Goal: Task Accomplishment & Management: Manage account settings

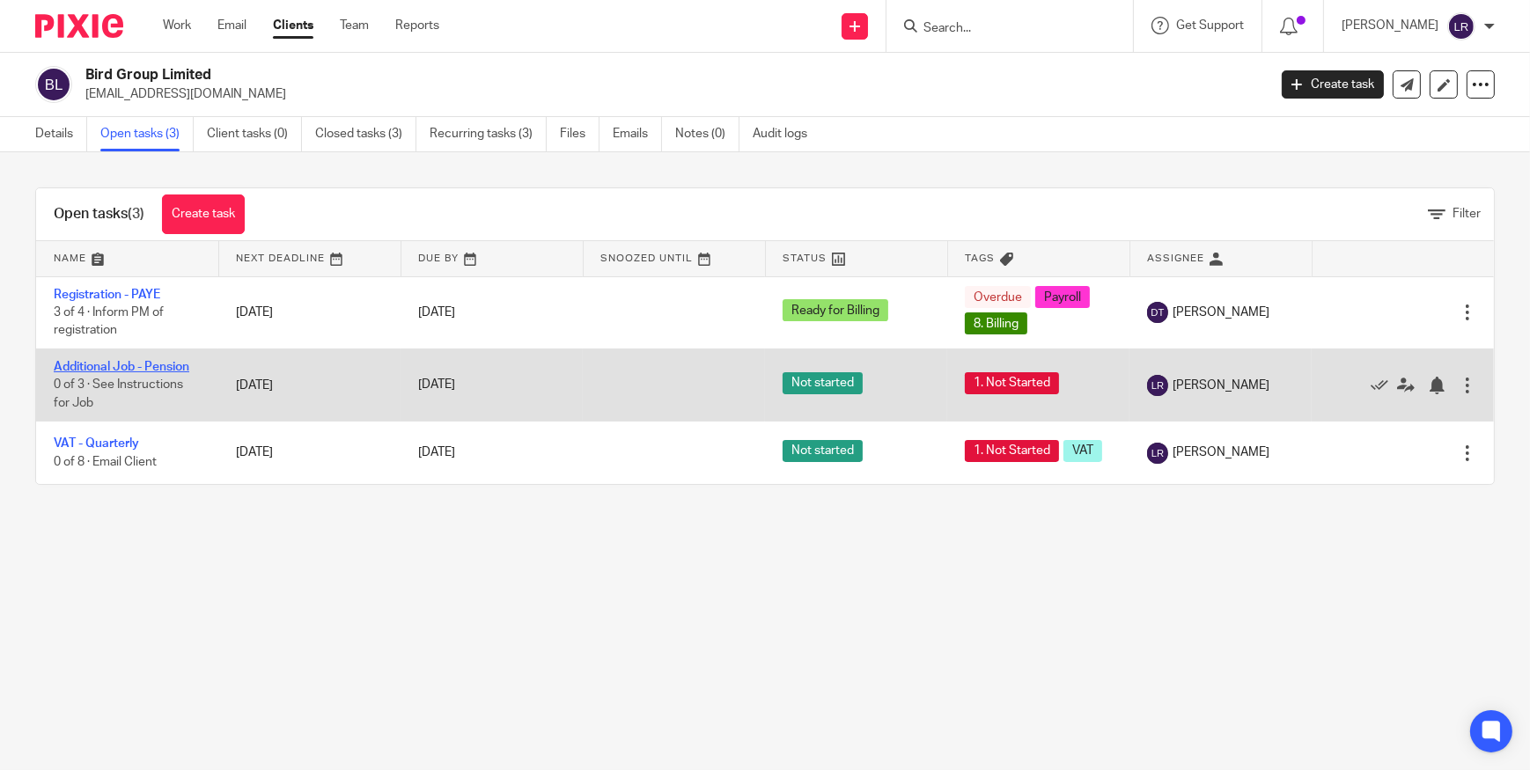
click at [155, 361] on link "Additional Job - Pension" at bounding box center [122, 367] width 136 height 12
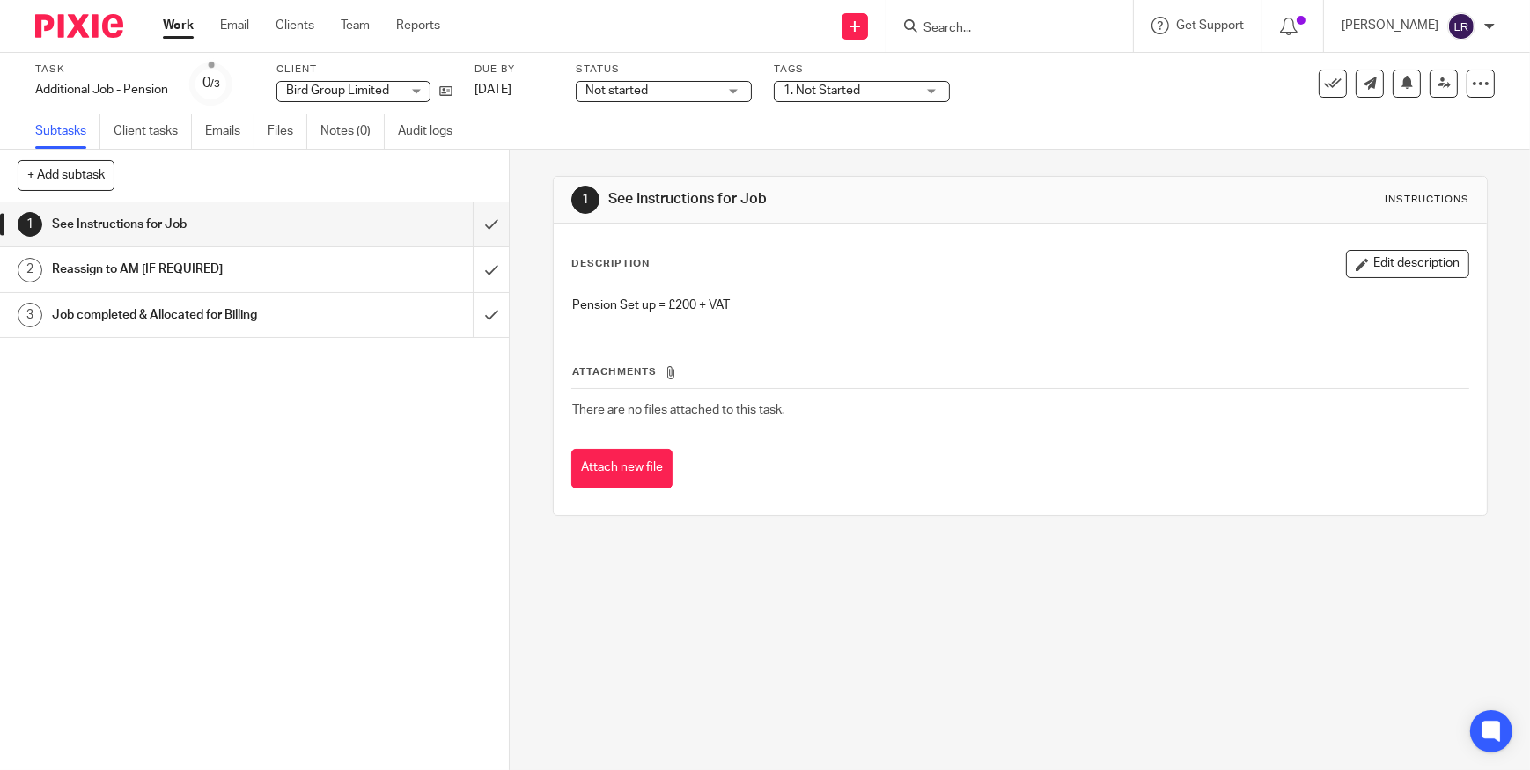
click at [653, 76] on label "Status" at bounding box center [664, 70] width 176 height 14
click at [652, 83] on span "Not started" at bounding box center [651, 91] width 132 height 18
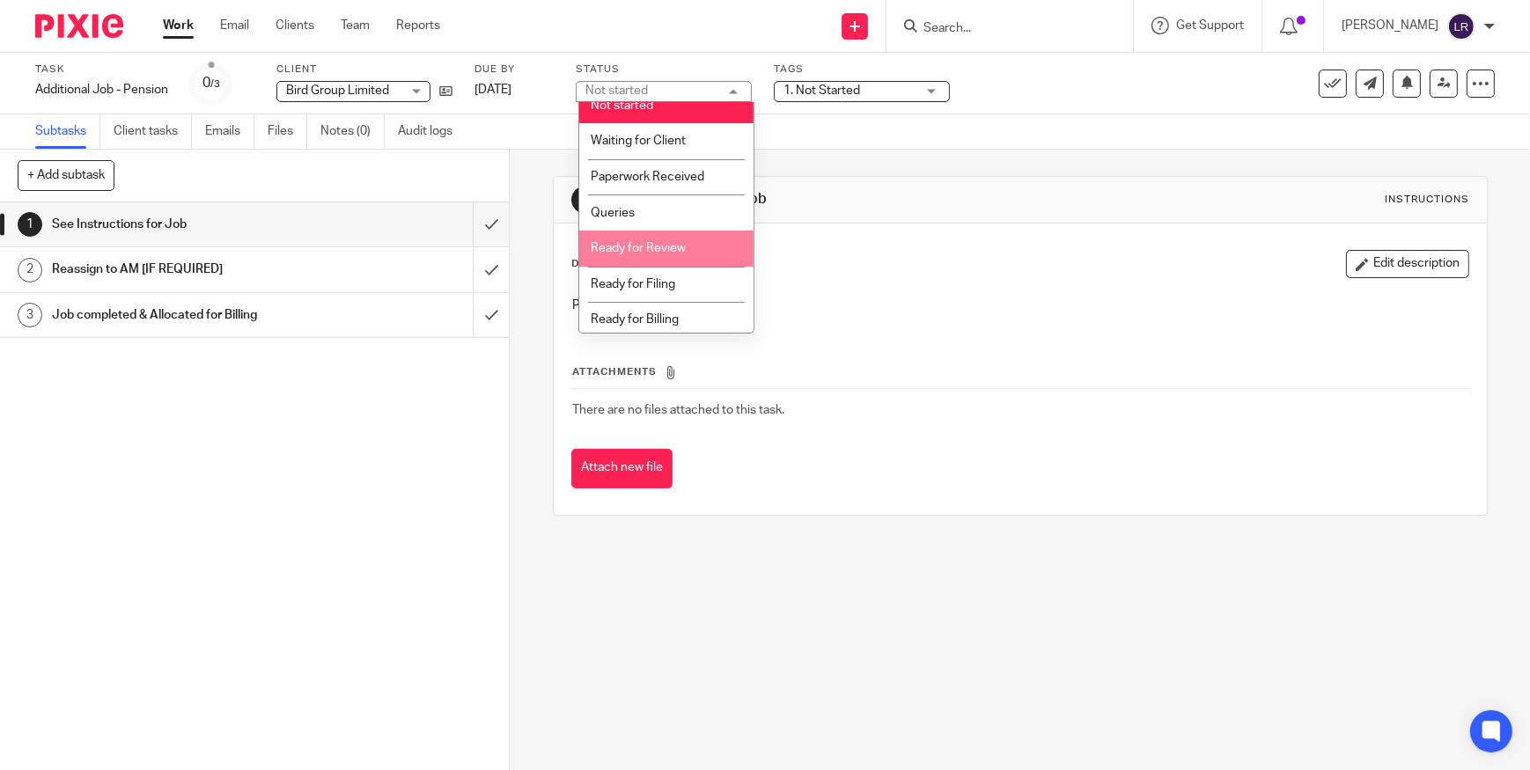
scroll to position [18, 0]
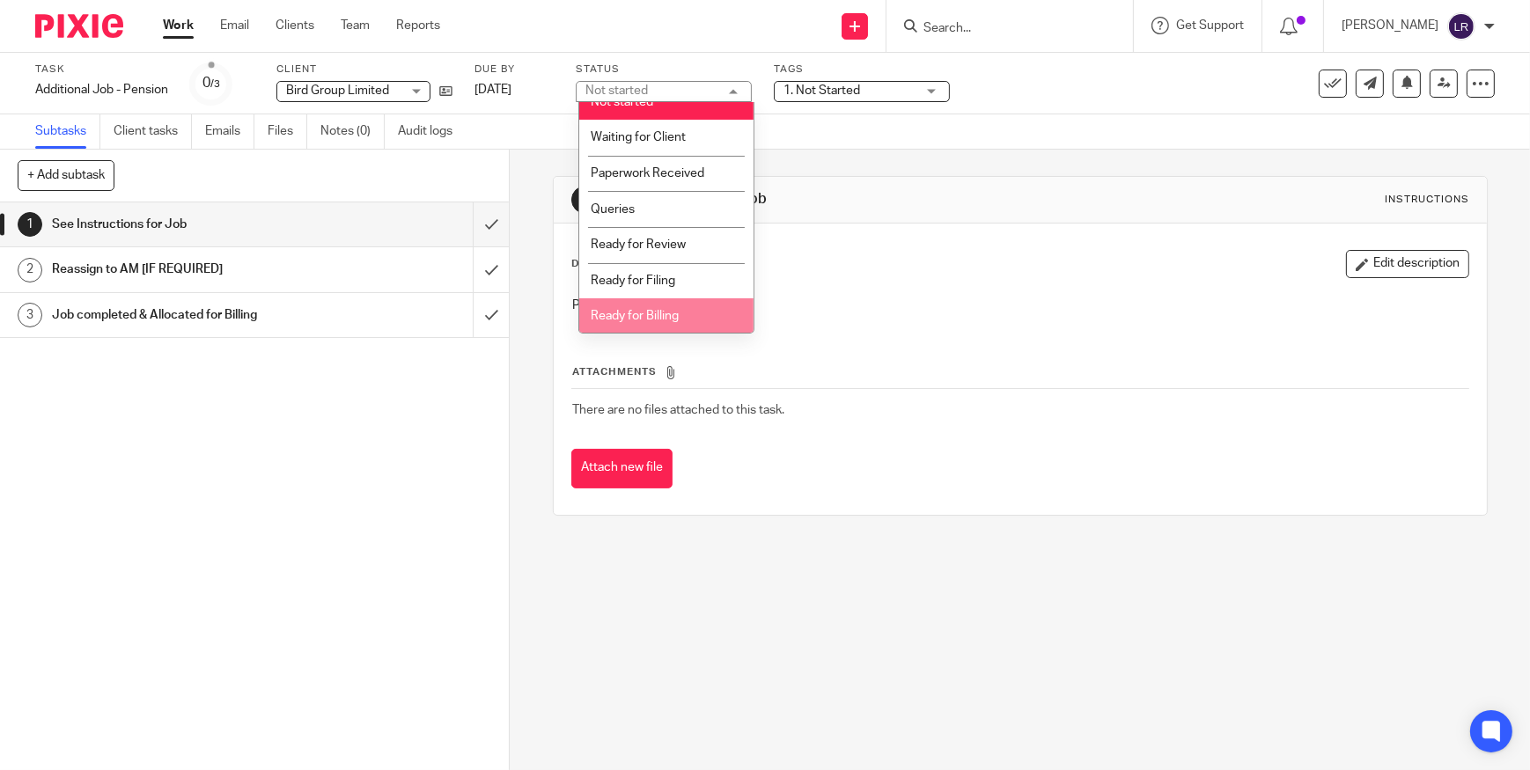
drag, startPoint x: 675, startPoint y: 280, endPoint x: 681, endPoint y: 309, distance: 29.5
click at [681, 309] on ul "Not started Waiting for Client Paperwork Received Queries Ready for Review Read…" at bounding box center [666, 218] width 174 height 232
click at [681, 309] on li "Ready for Billing" at bounding box center [666, 316] width 174 height 36
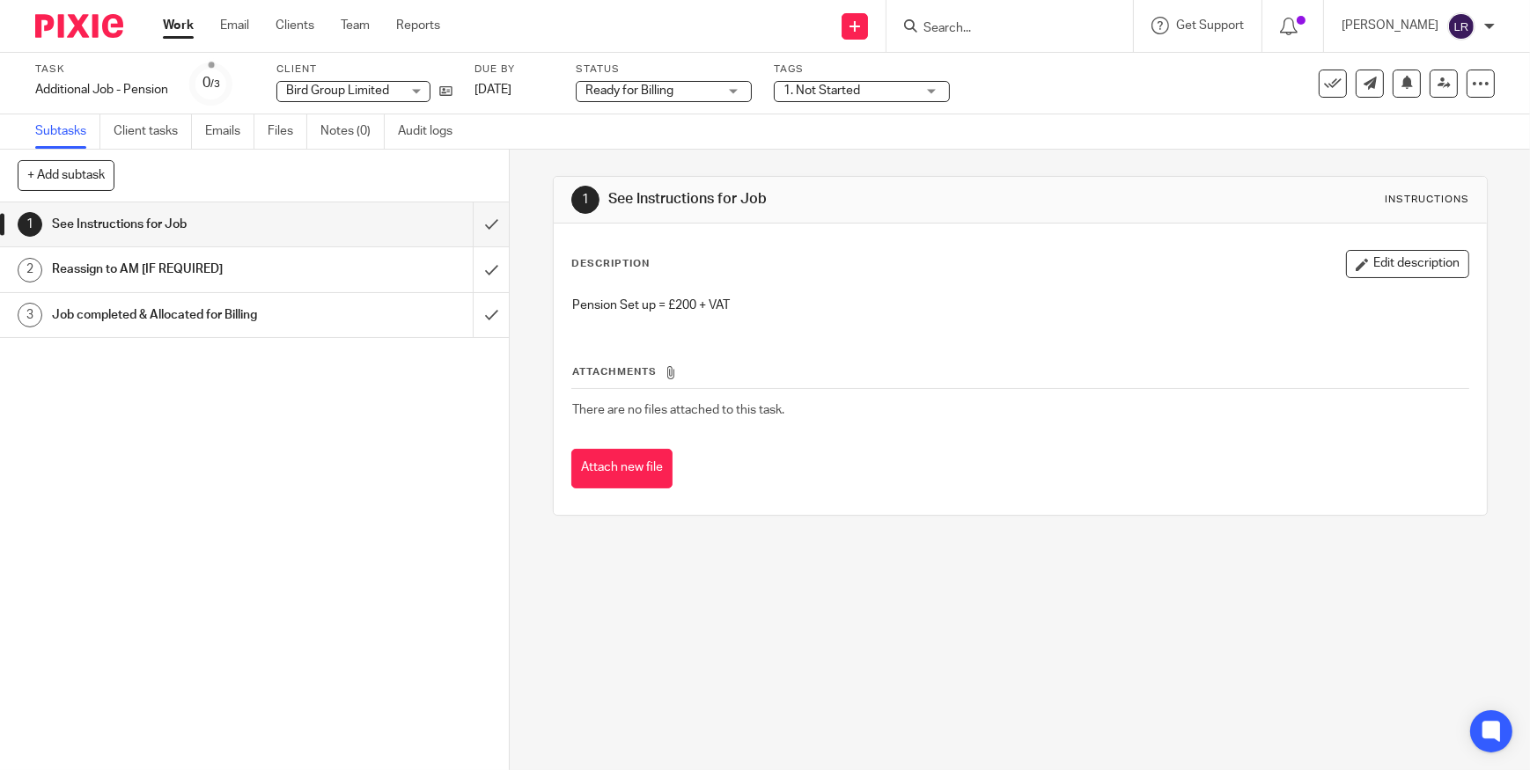
click at [829, 92] on span "1. Not Started" at bounding box center [822, 91] width 77 height 12
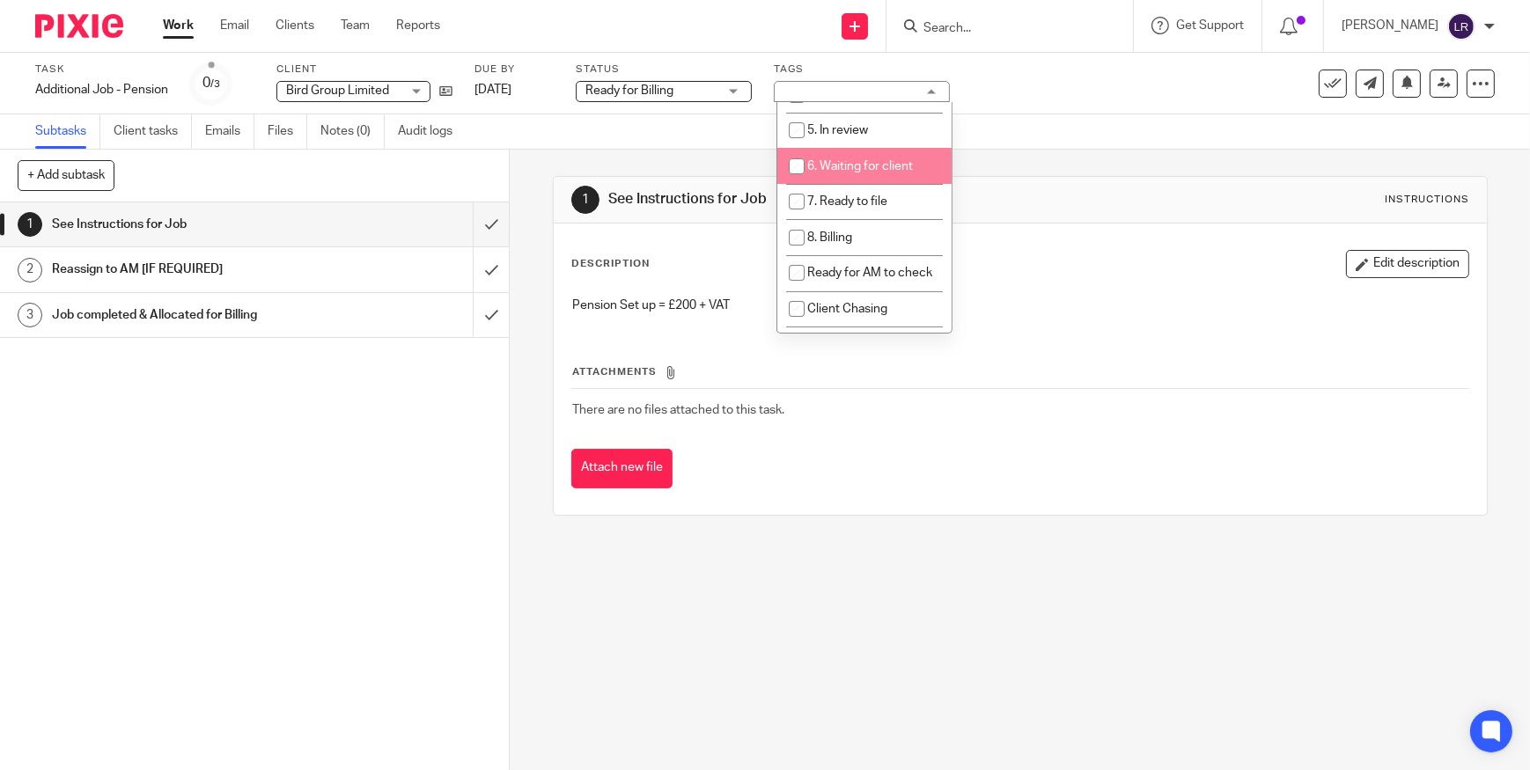
scroll to position [79, 0]
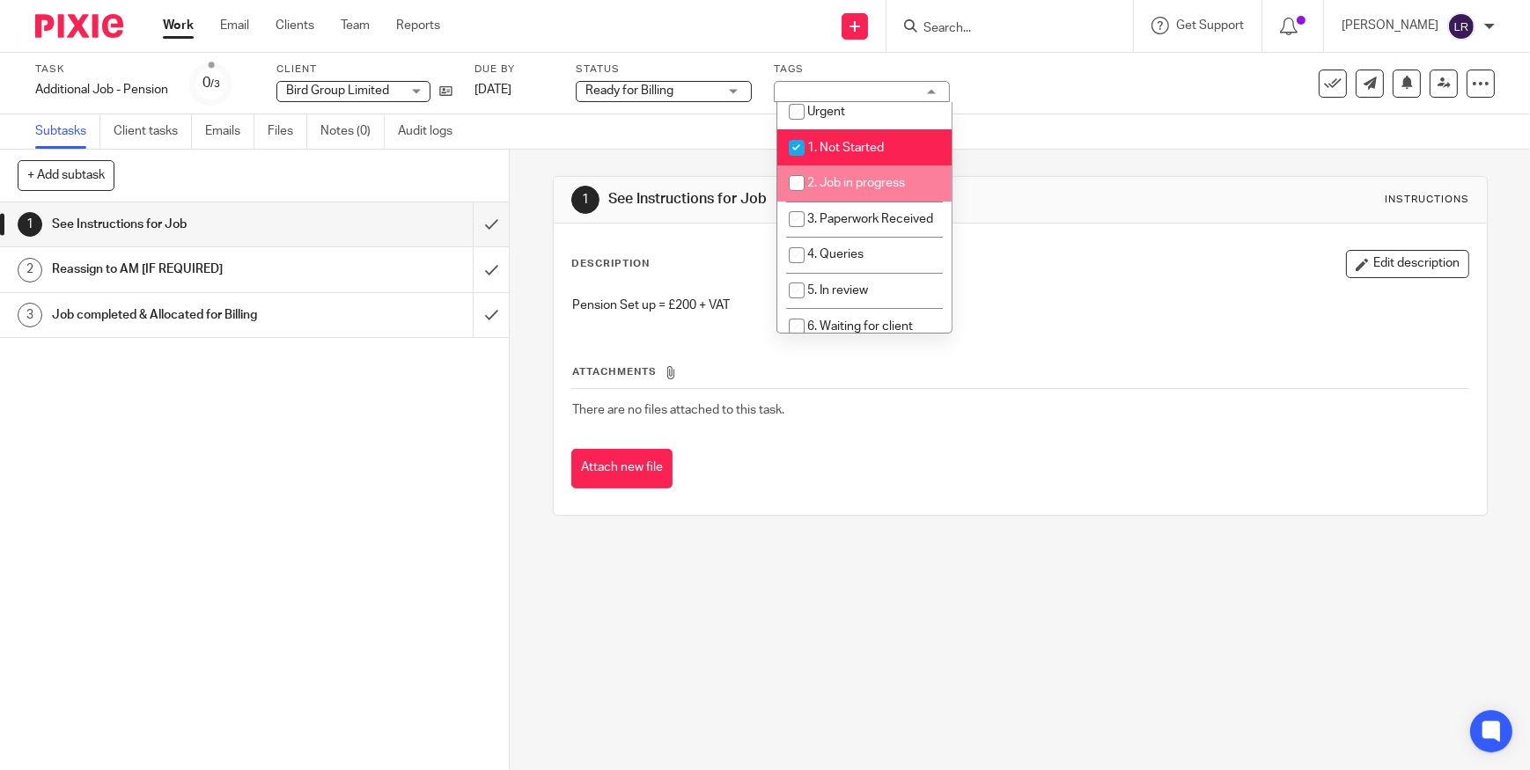
click at [844, 179] on span "2. Job in progress" at bounding box center [856, 183] width 98 height 12
checkbox input "true"
click at [850, 142] on span "1. Not Started" at bounding box center [845, 148] width 77 height 12
checkbox input "false"
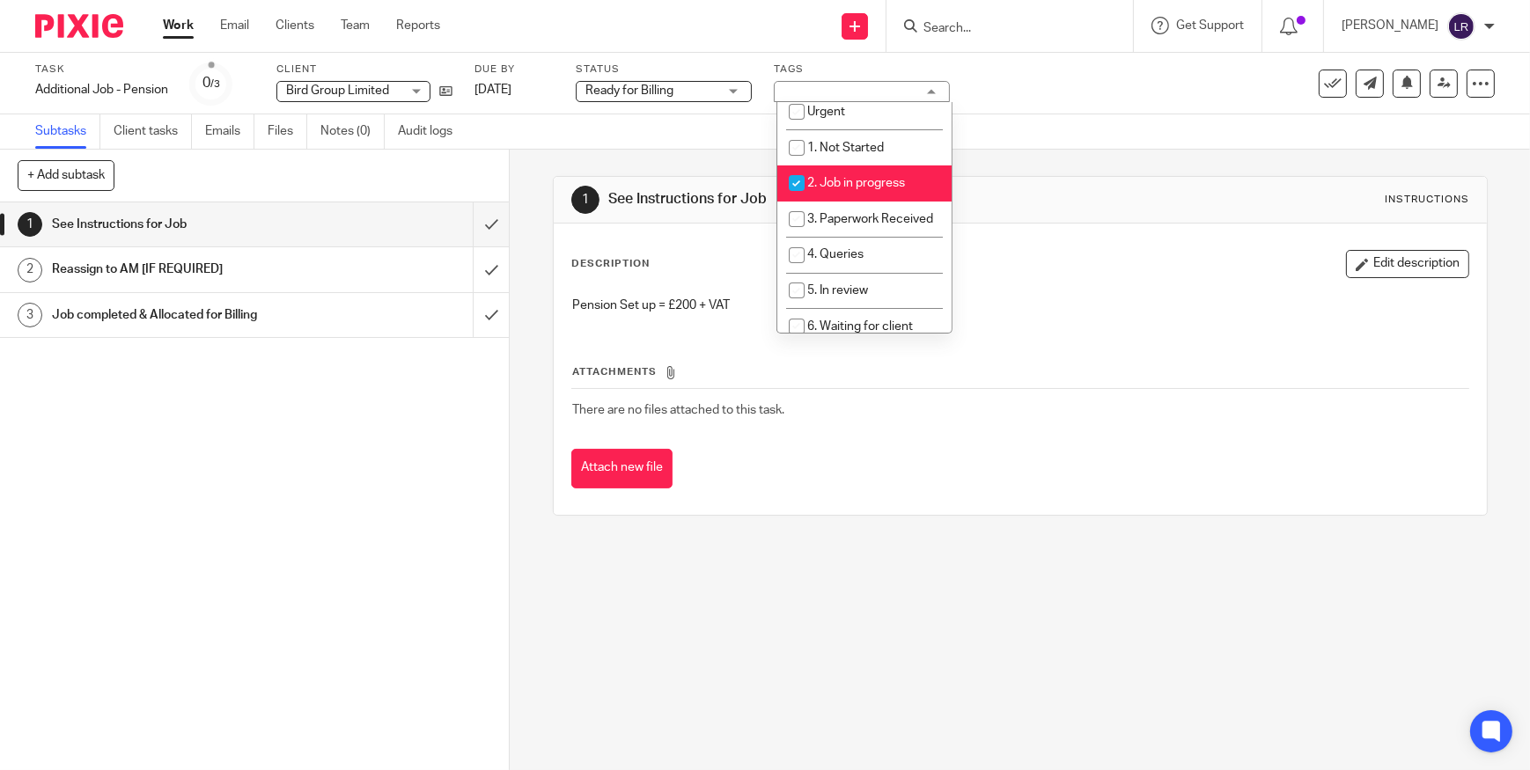
click at [848, 173] on li "2. Job in progress" at bounding box center [864, 184] width 174 height 36
checkbox input "false"
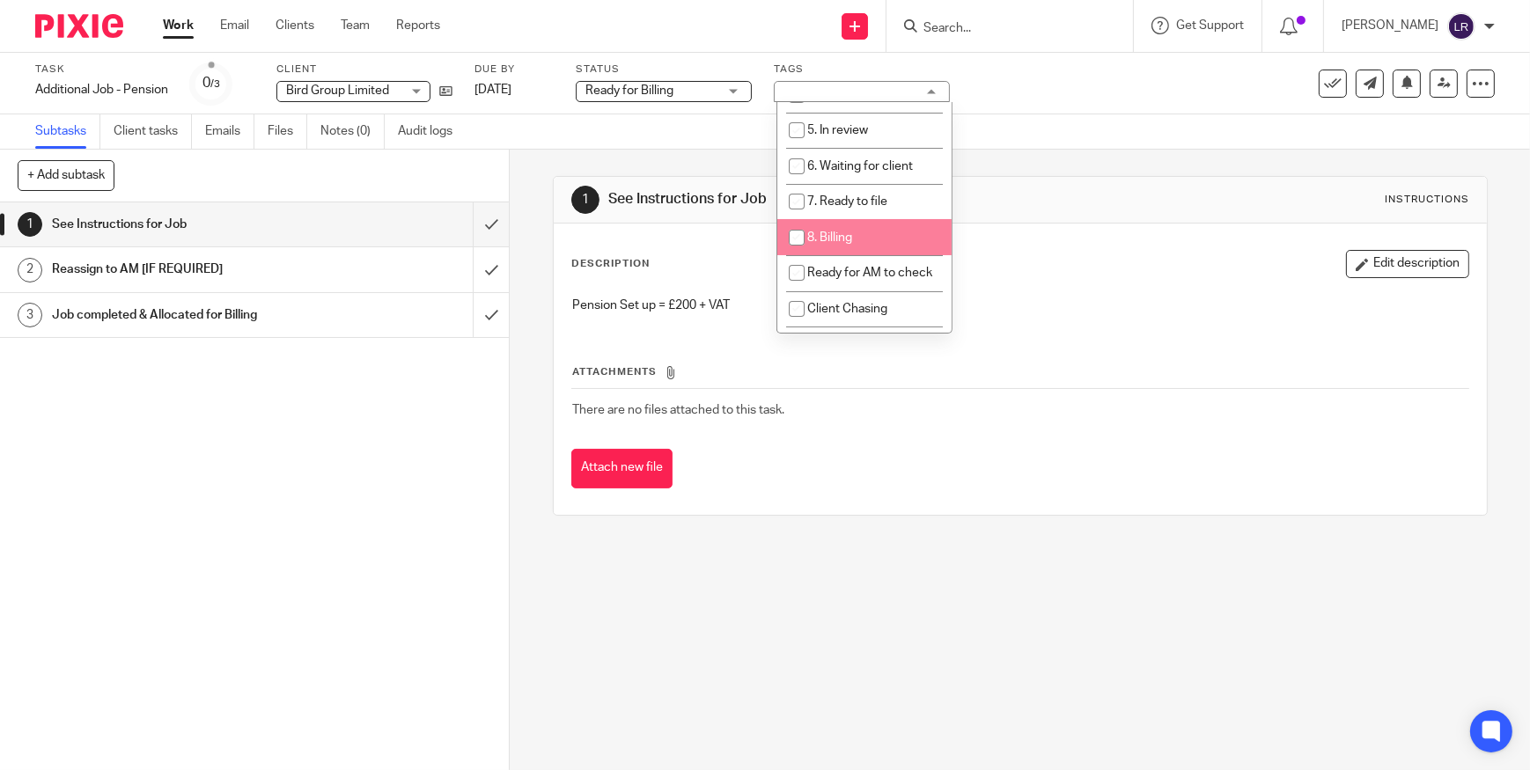
click at [864, 255] on li "8. Billing" at bounding box center [864, 237] width 174 height 36
checkbox input "true"
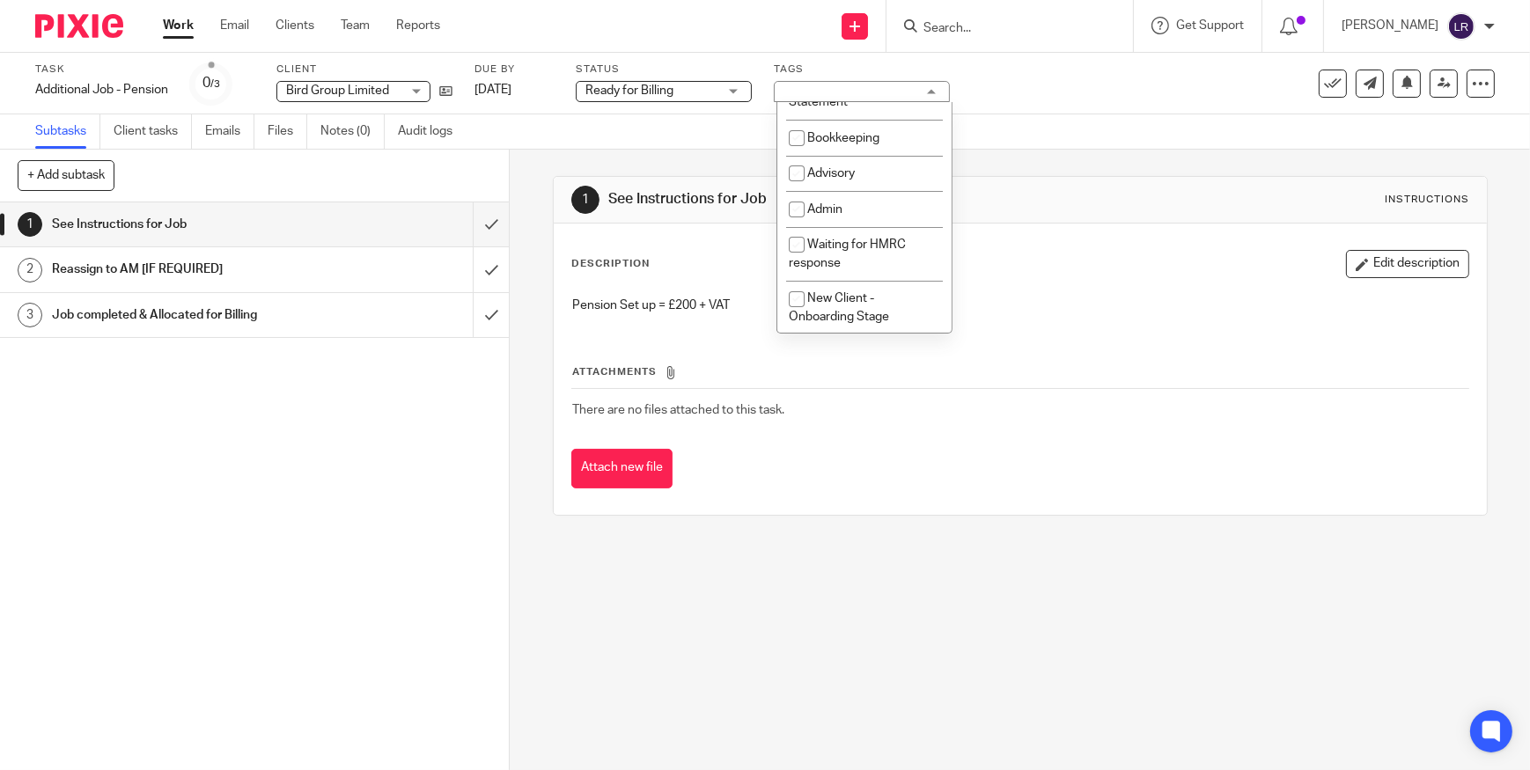
scroll to position [890, 0]
click at [916, 611] on div "1 See Instructions for Job Instructions Description Edit description Pension Se…" at bounding box center [1020, 460] width 1020 height 621
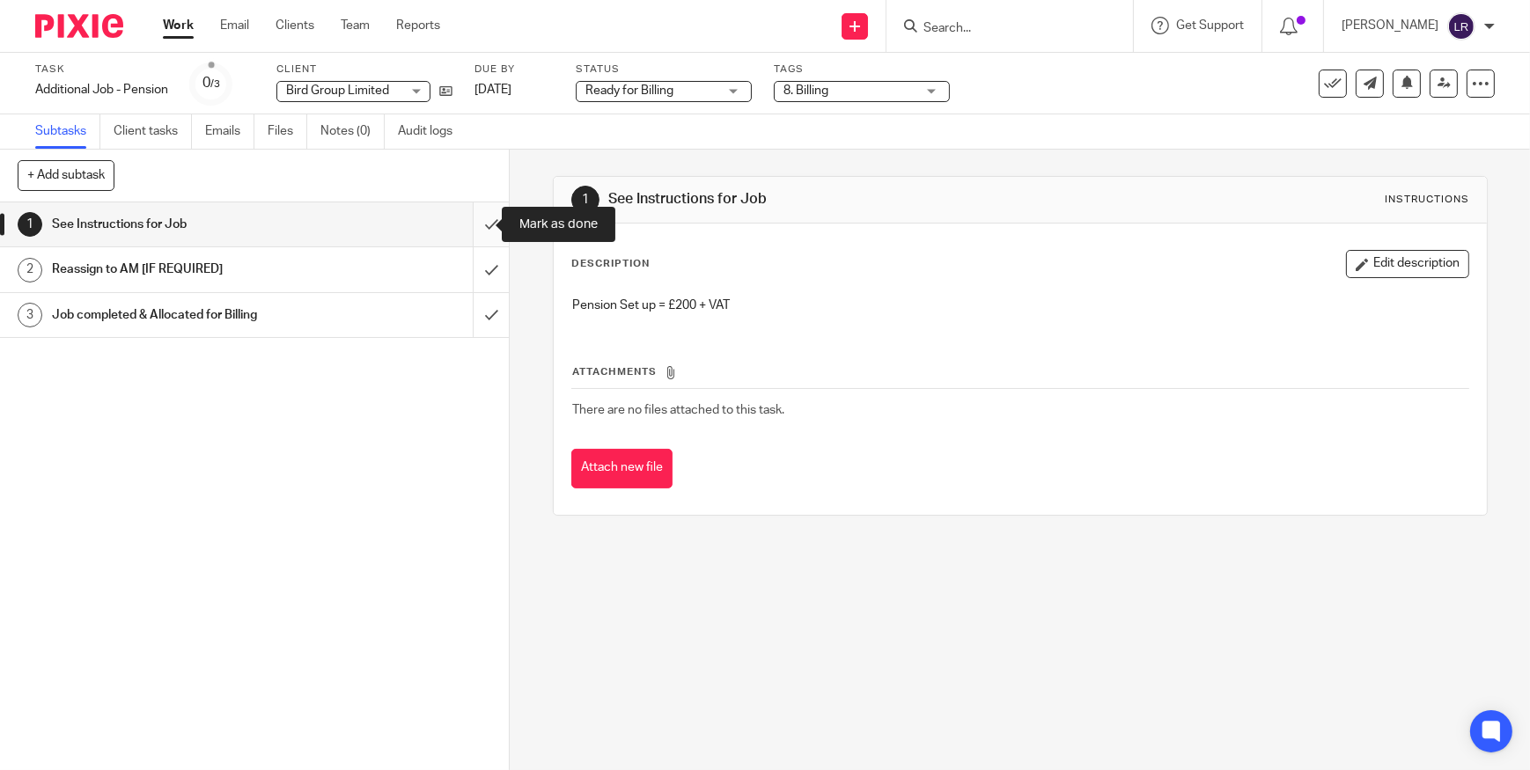
click at [482, 227] on input "submit" at bounding box center [254, 224] width 509 height 44
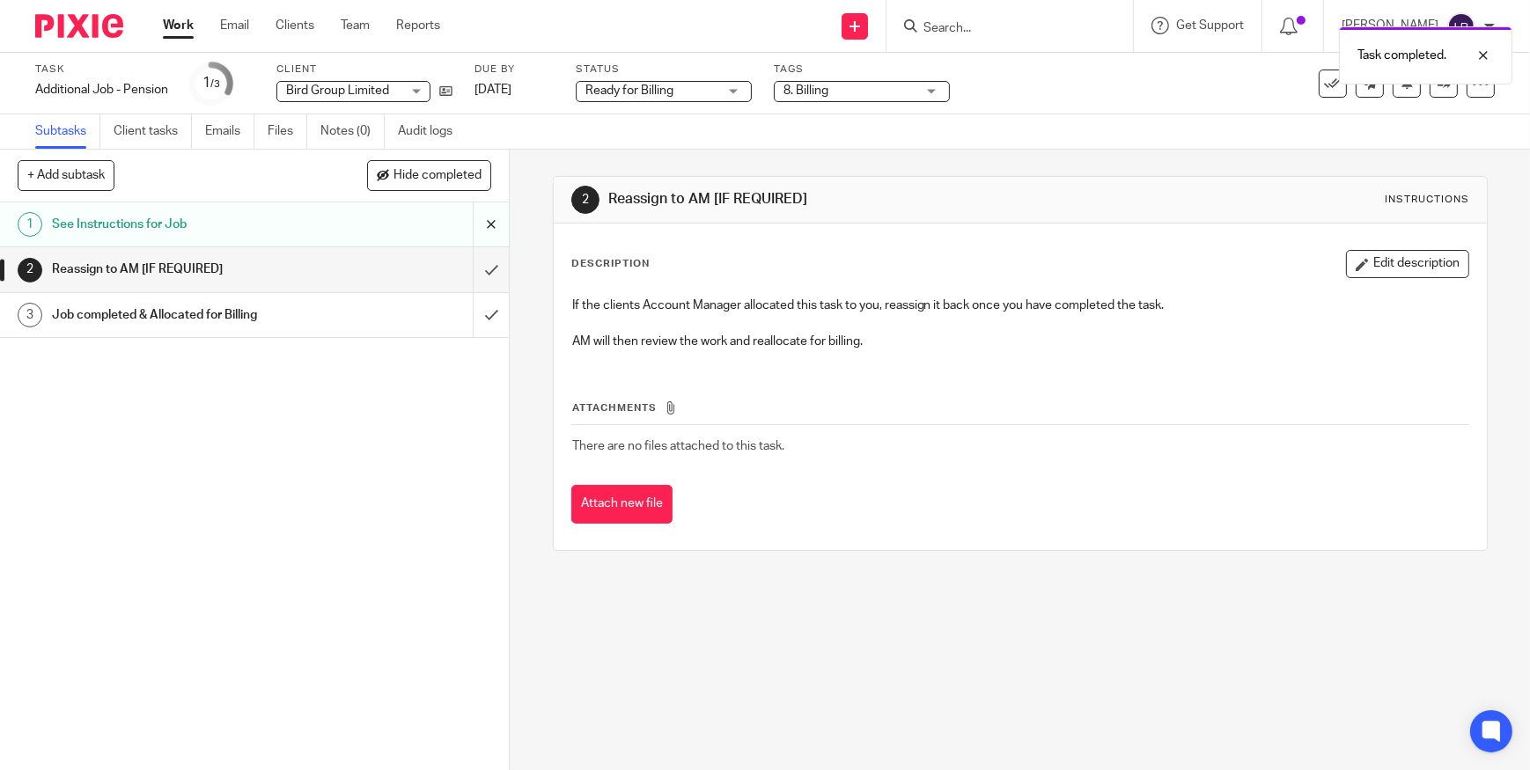
click at [475, 227] on input "submit" at bounding box center [254, 224] width 509 height 44
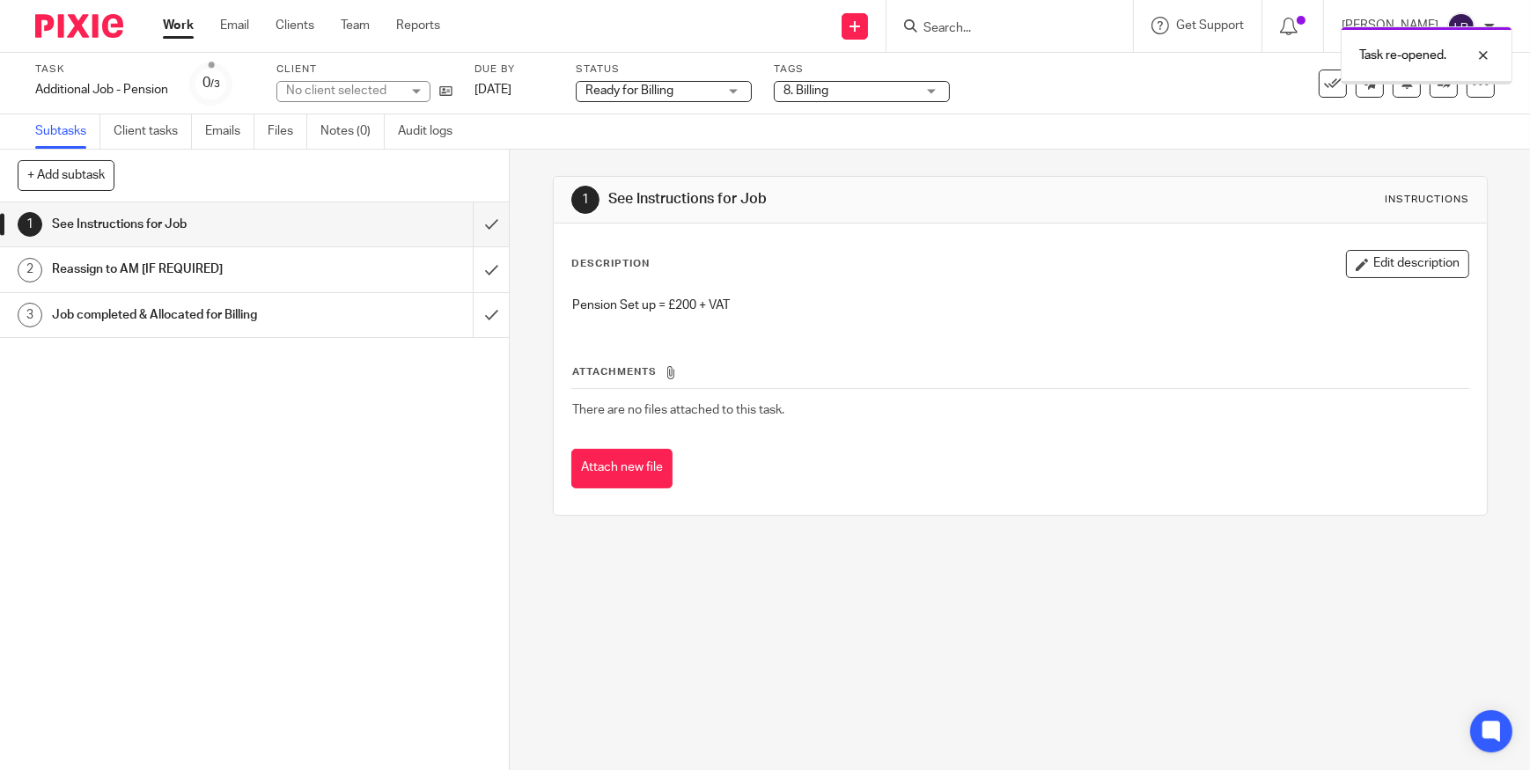
click at [642, 87] on span "Ready for Billing" at bounding box center [629, 91] width 88 height 12
click at [829, 138] on div "Subtasks Client tasks Emails Files Notes (0) Audit logs" at bounding box center [765, 131] width 1530 height 35
click at [700, 83] on span "Ready for Billing" at bounding box center [651, 91] width 132 height 18
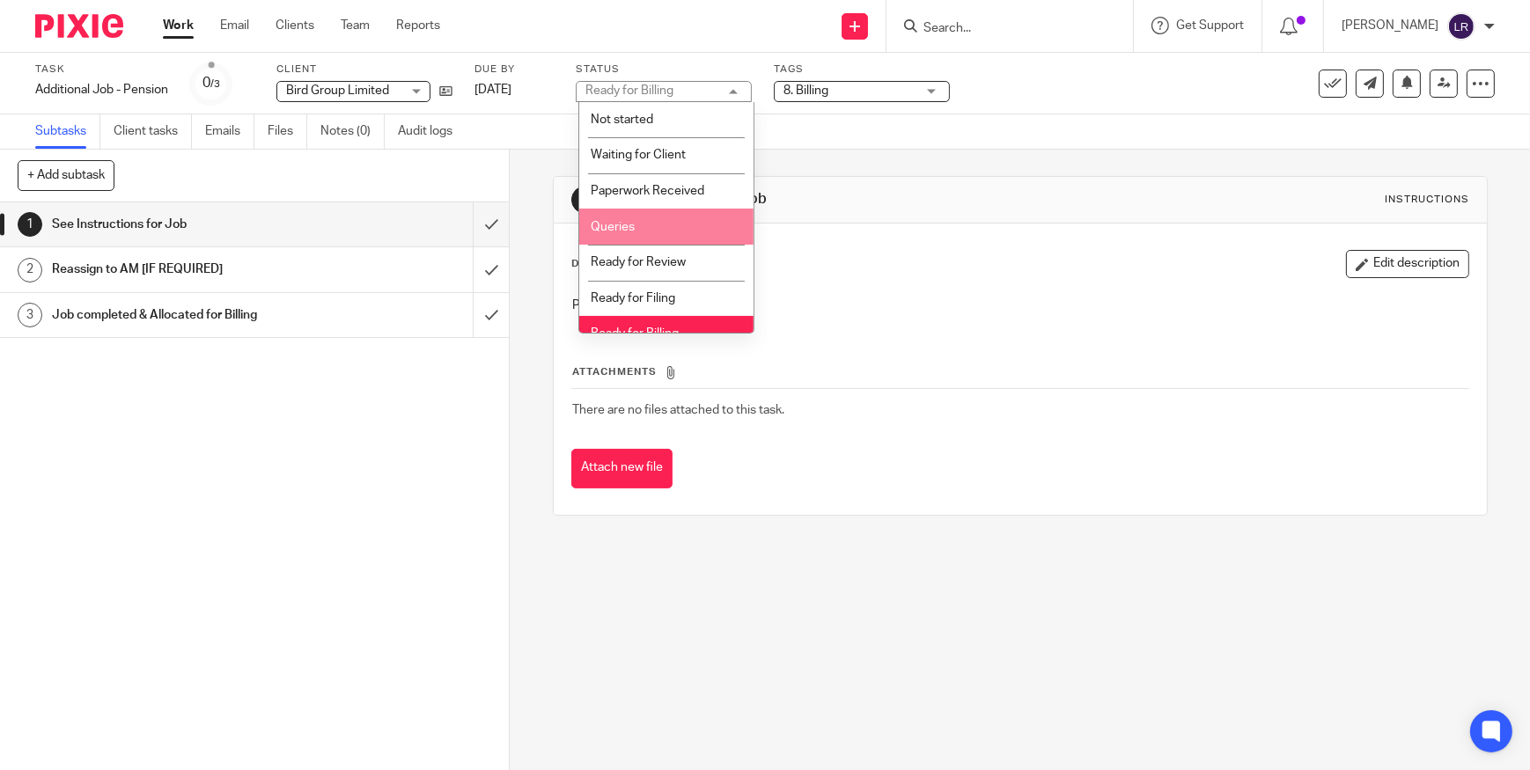
click at [685, 218] on li "Queries" at bounding box center [666, 227] width 174 height 36
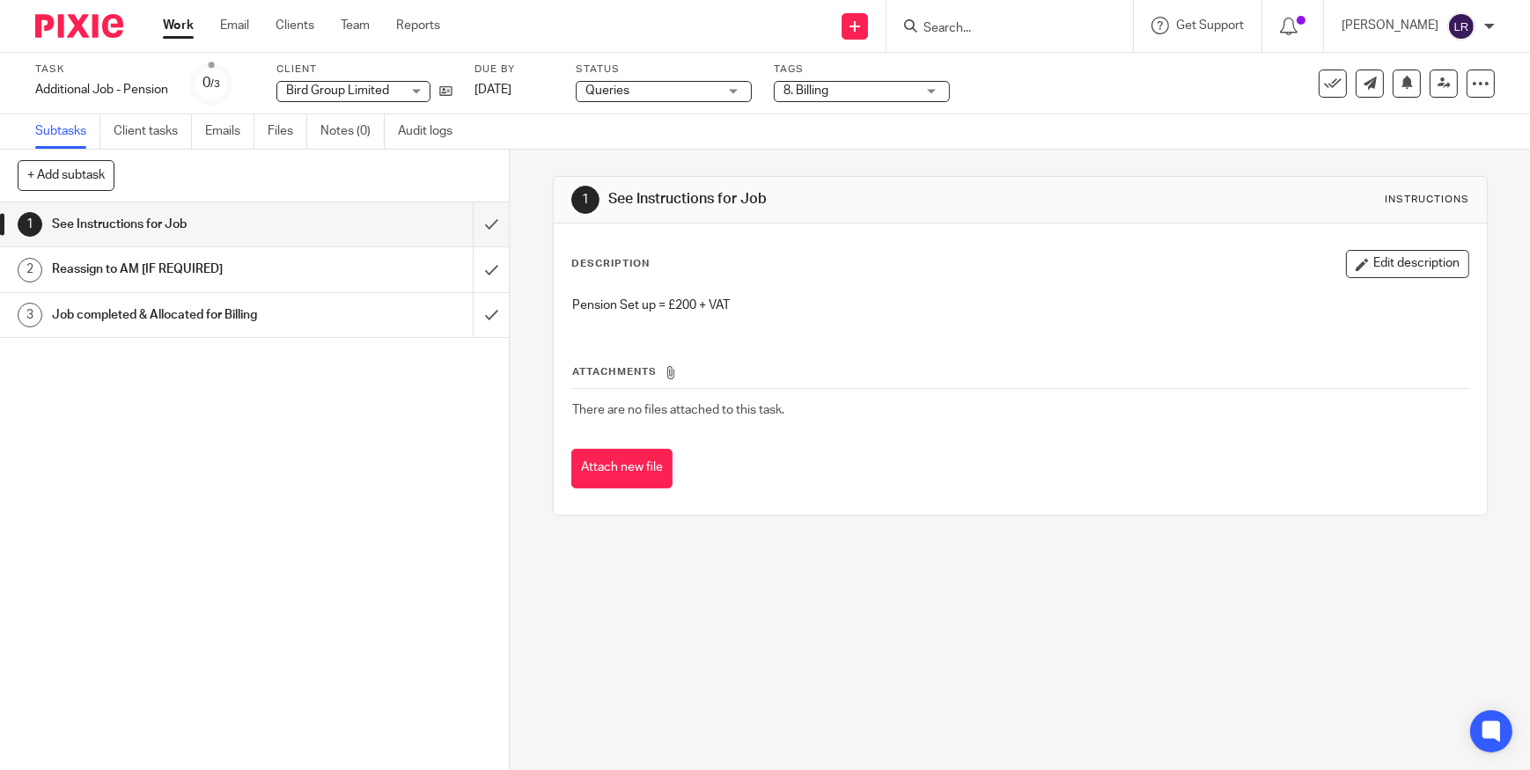
click at [853, 85] on span "8. Billing" at bounding box center [850, 91] width 132 height 18
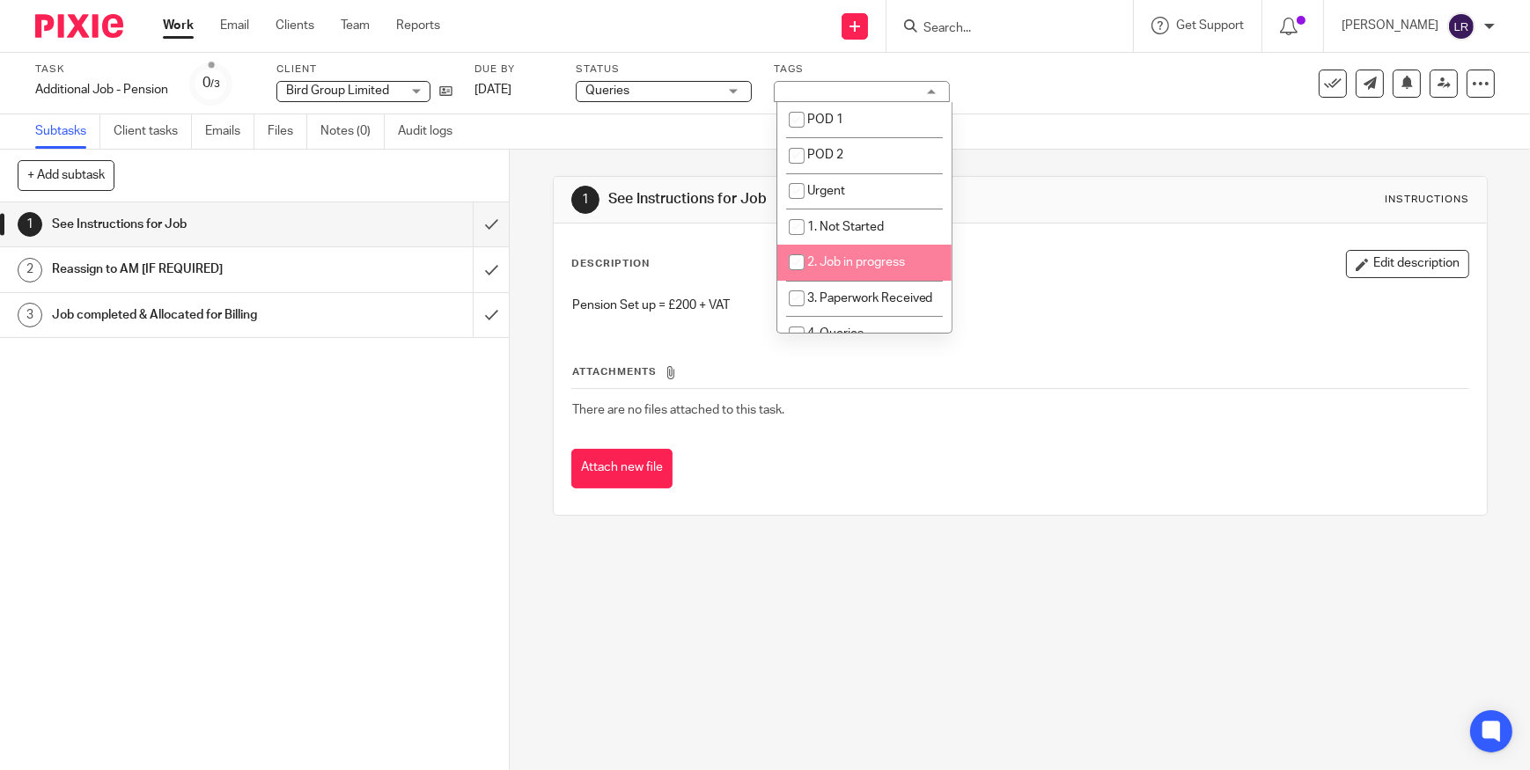
click at [880, 264] on span "2. Job in progress" at bounding box center [856, 262] width 98 height 12
checkbox input "true"
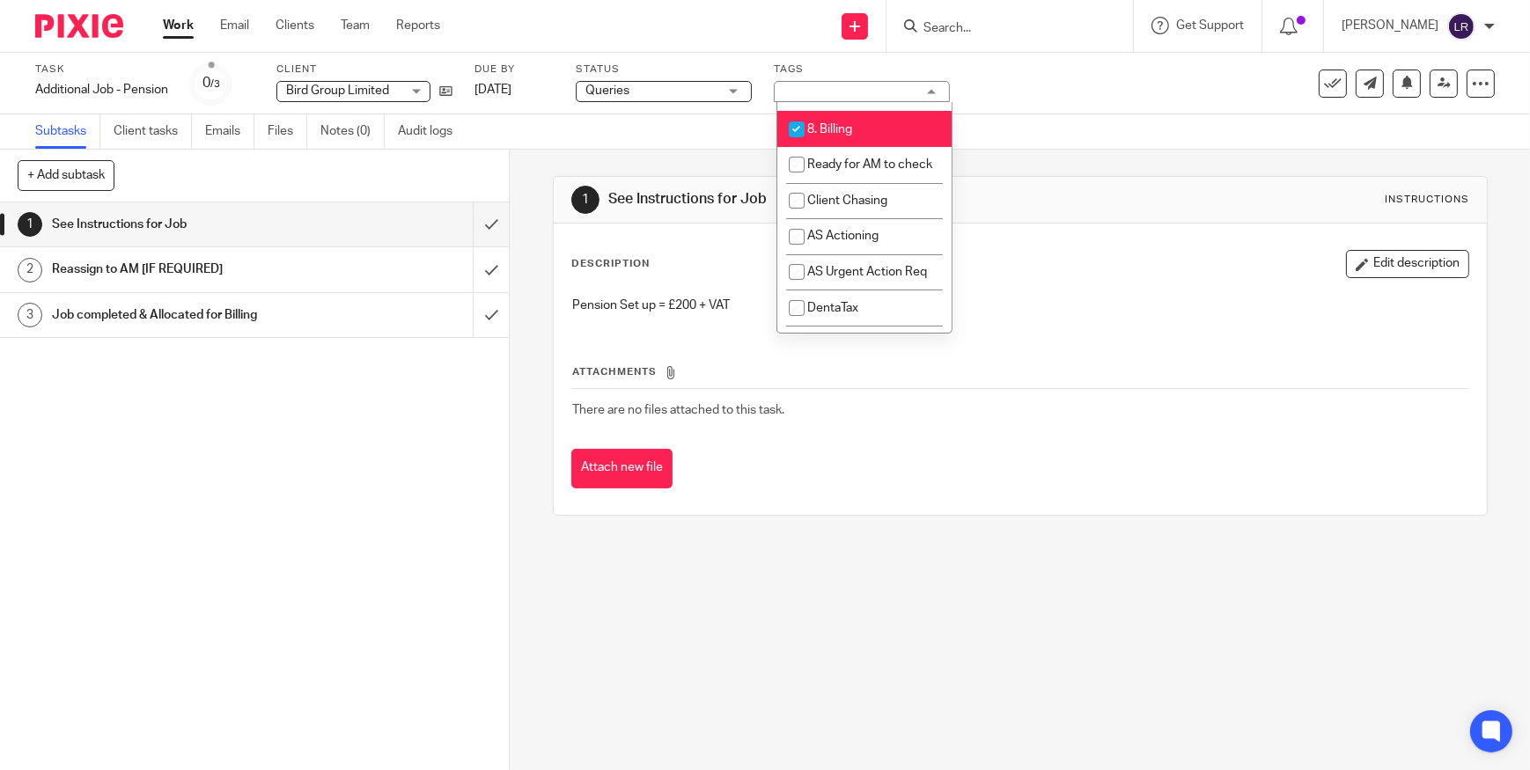
scroll to position [320, 0]
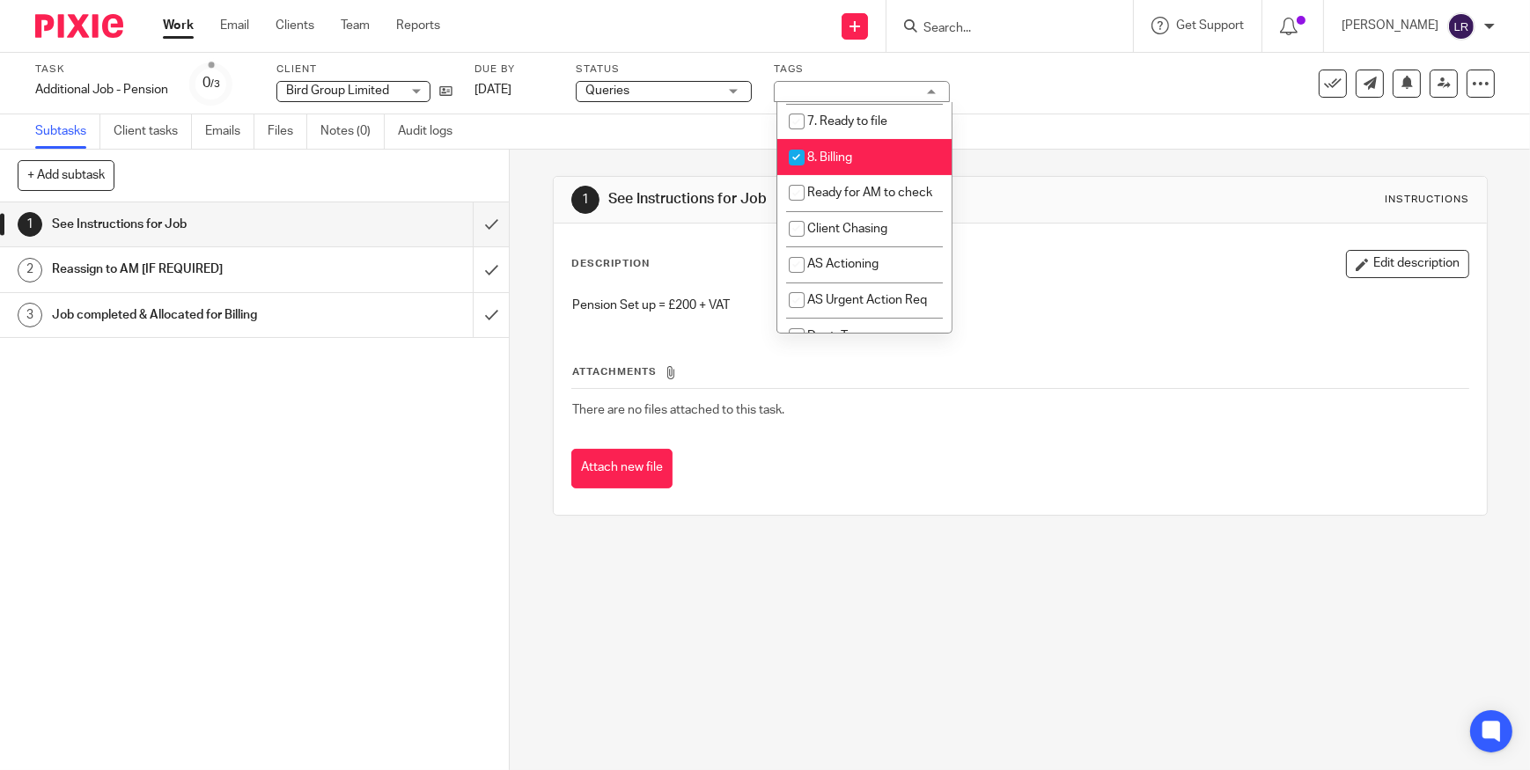
click at [854, 175] on li "8. Billing" at bounding box center [864, 157] width 174 height 36
checkbox input "false"
click at [1039, 142] on div "Subtasks Client tasks Emails Files Notes (0) Audit logs" at bounding box center [765, 131] width 1530 height 35
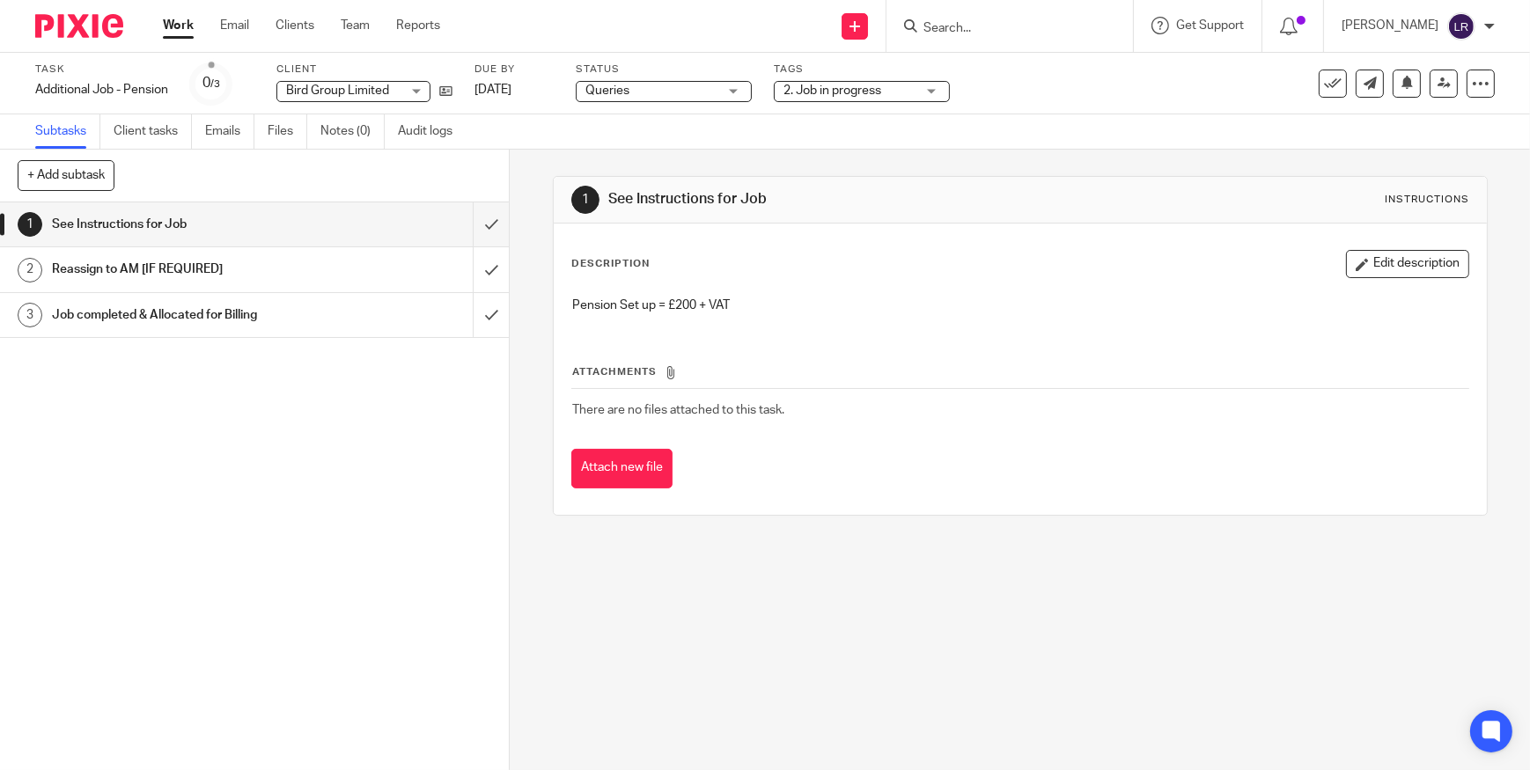
click at [994, 28] on input "Search" at bounding box center [1001, 29] width 158 height 16
type input "big pra"
click at [998, 81] on link at bounding box center [1067, 75] width 298 height 40
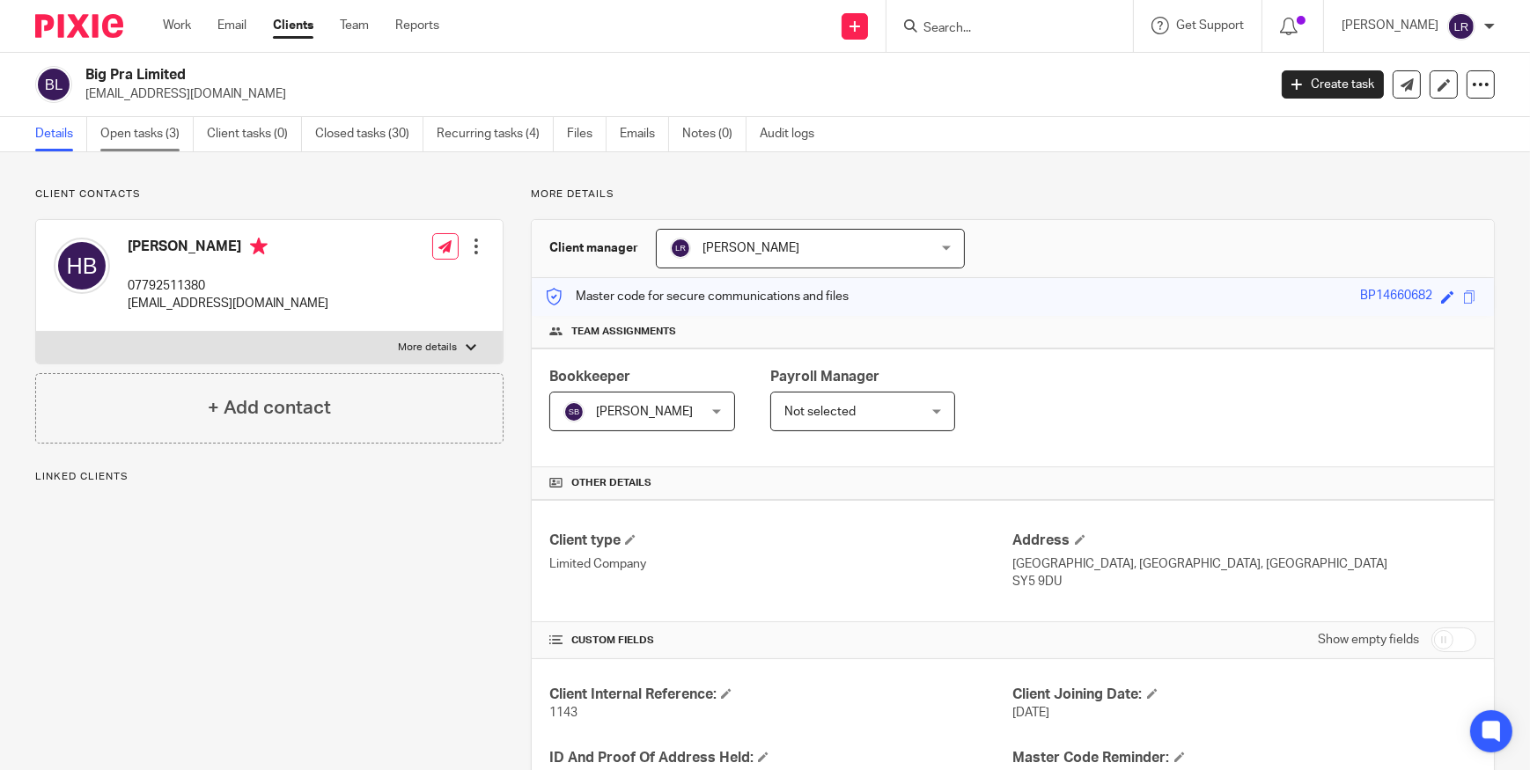
click at [155, 135] on link "Open tasks (3)" at bounding box center [146, 134] width 93 height 34
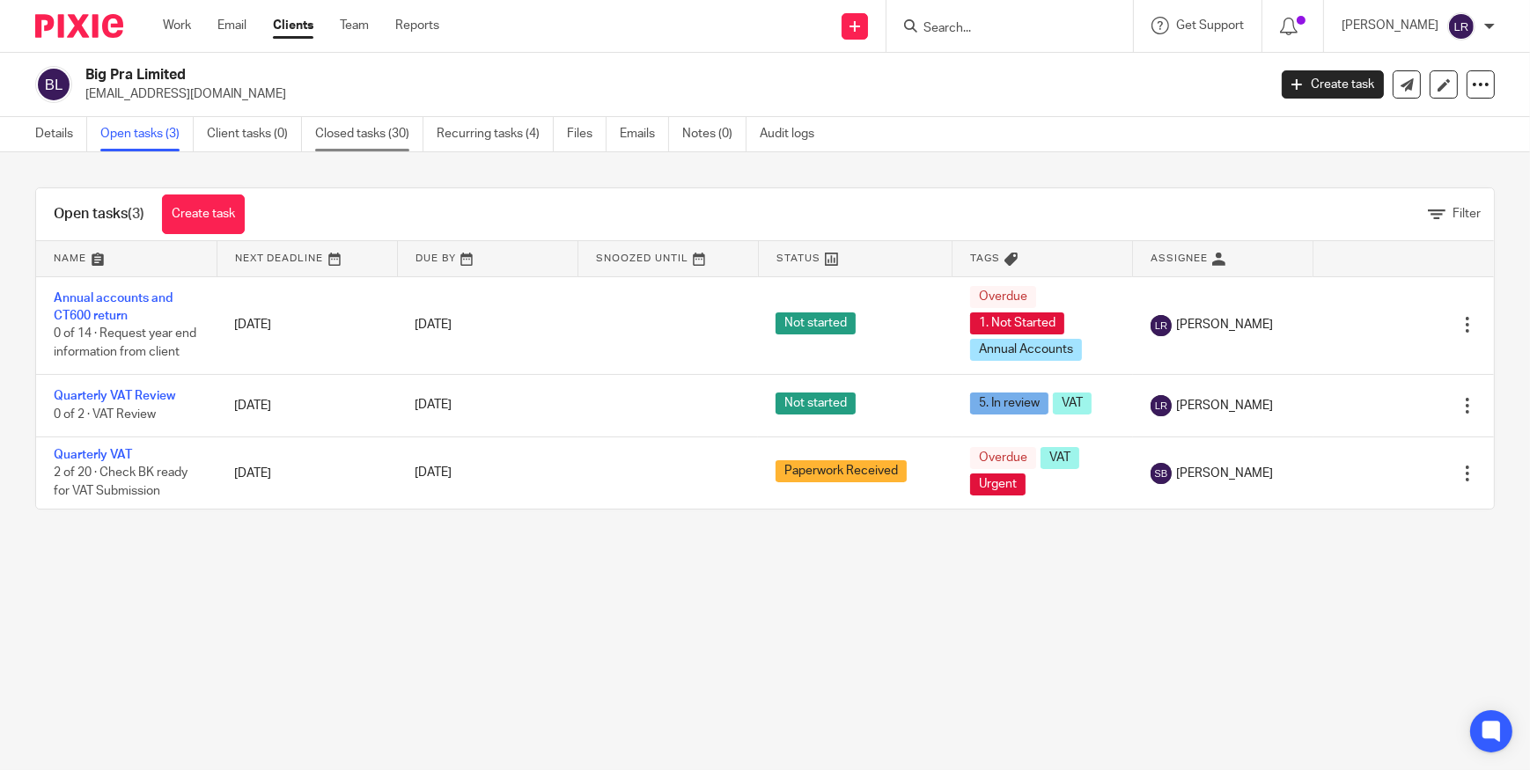
click at [391, 128] on link "Closed tasks (30)" at bounding box center [369, 134] width 108 height 34
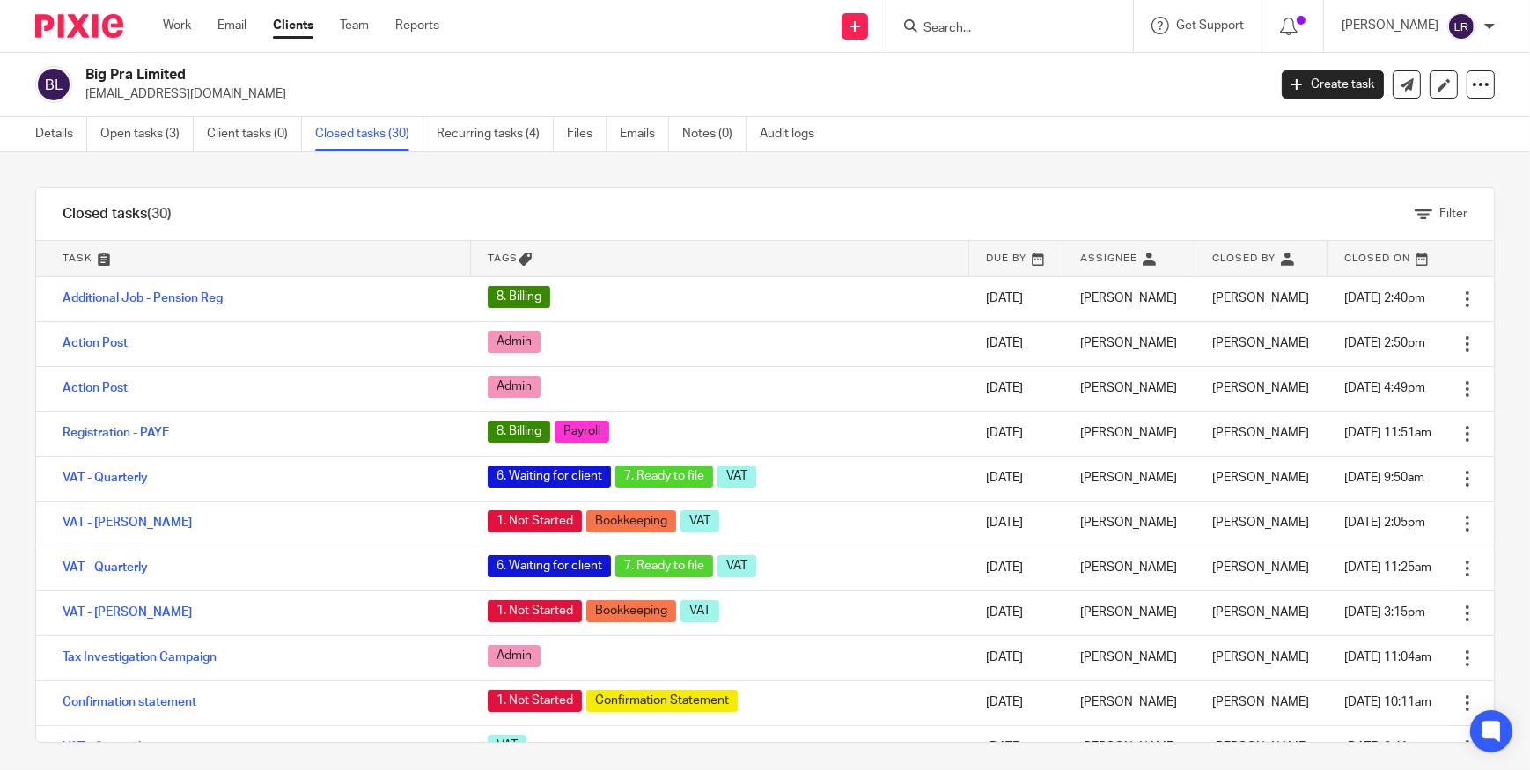
click at [118, 29] on img at bounding box center [79, 26] width 88 height 24
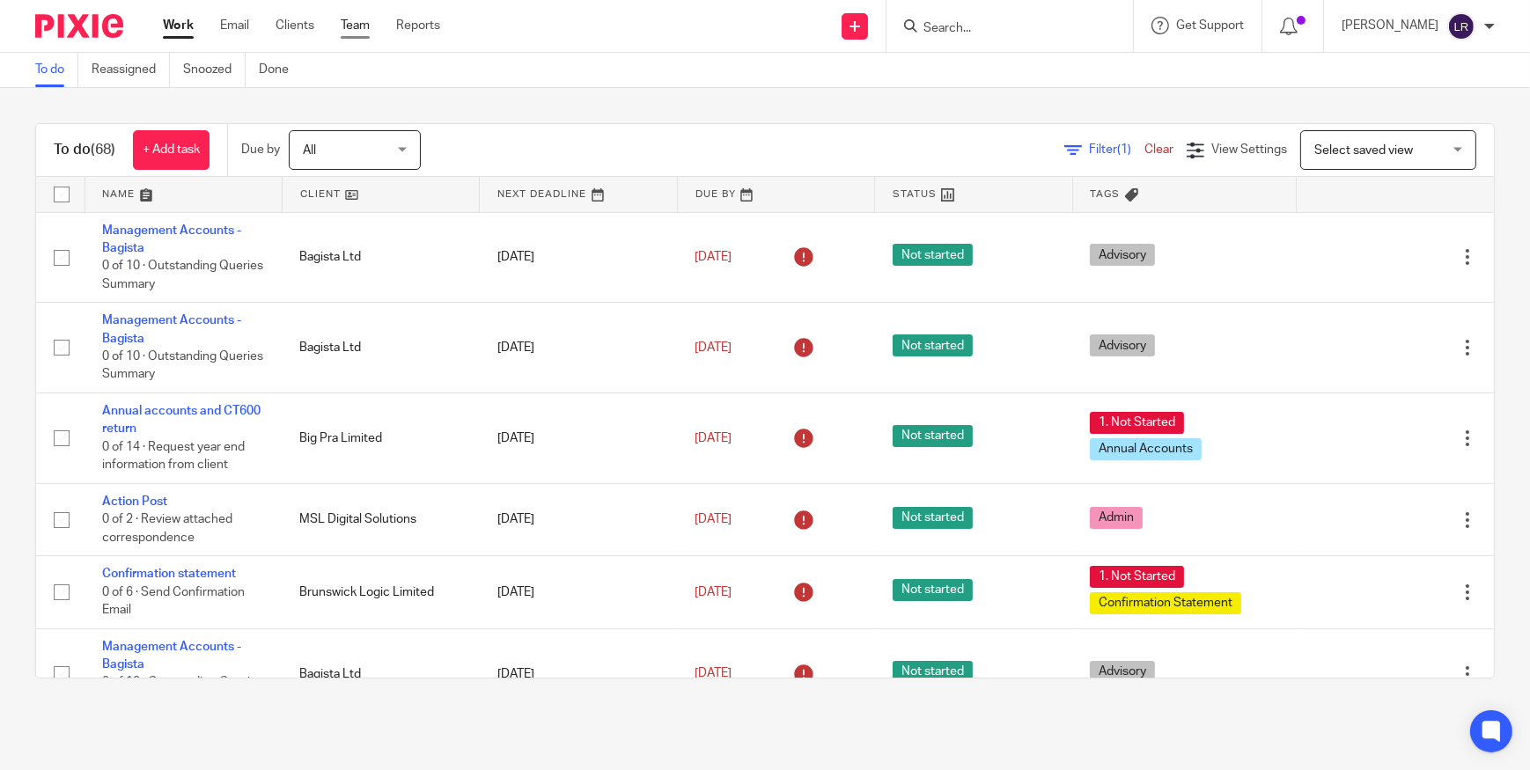
click at [362, 25] on link "Team" at bounding box center [355, 26] width 29 height 18
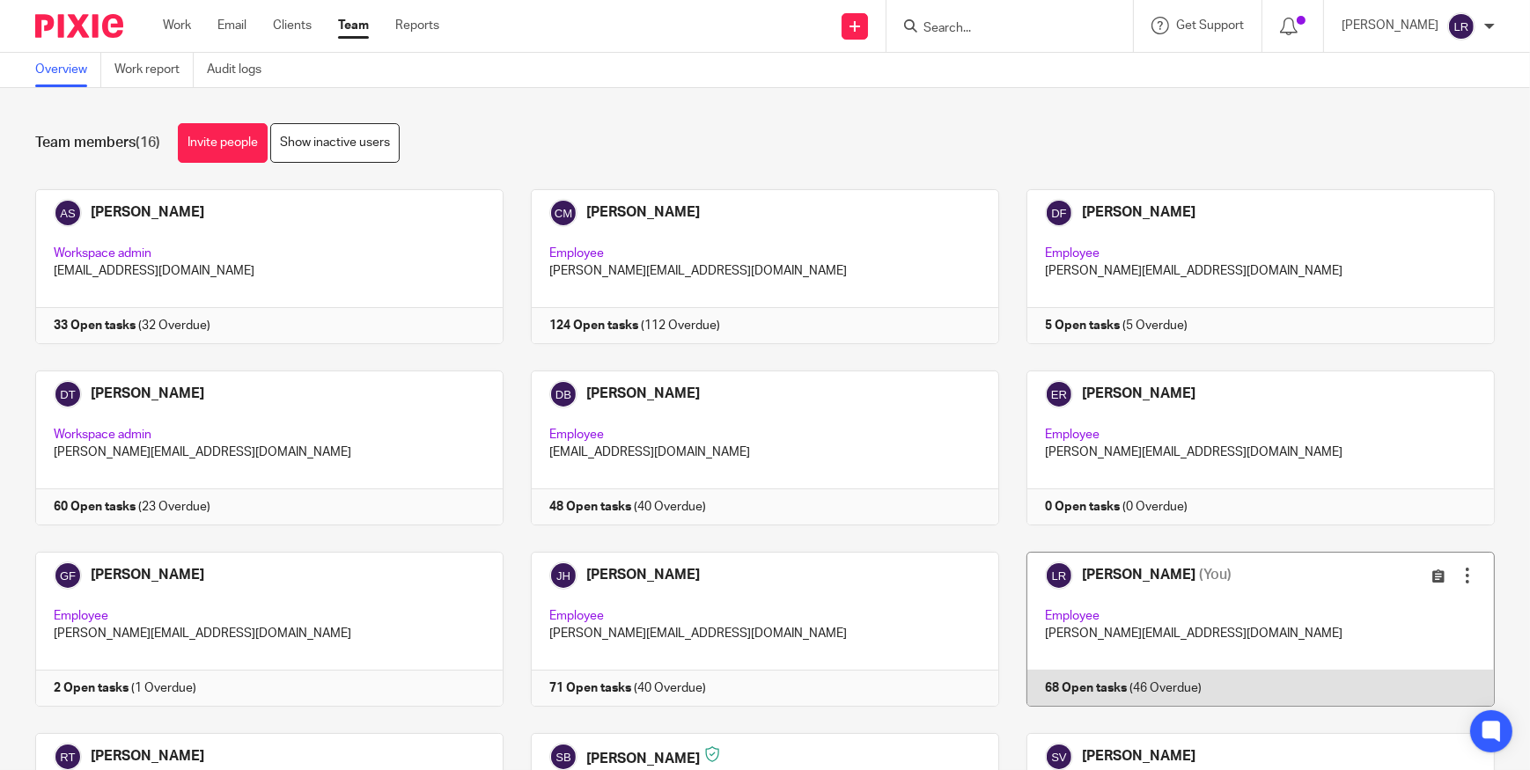
click at [1129, 573] on link at bounding box center [1247, 629] width 496 height 155
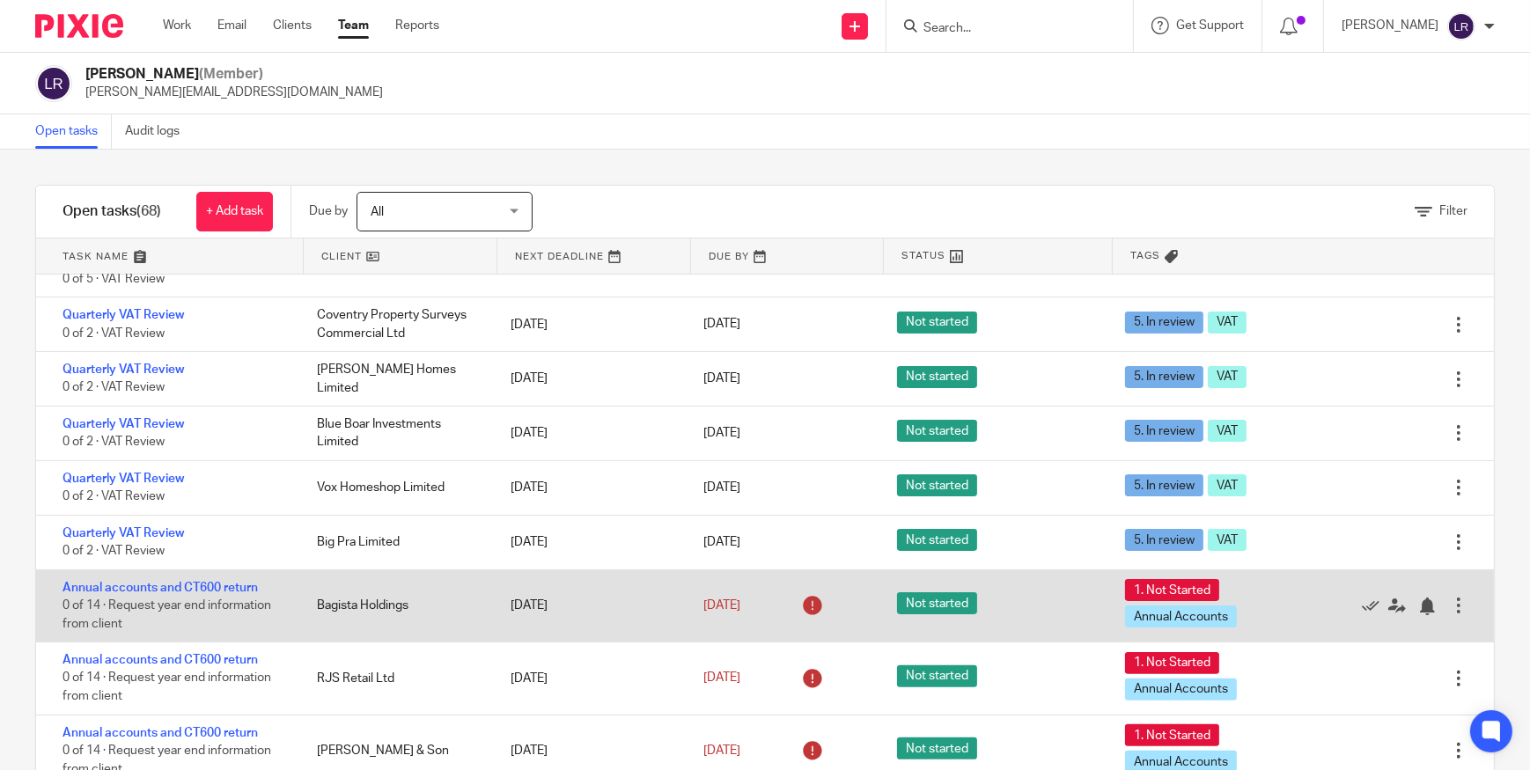
scroll to position [640, 0]
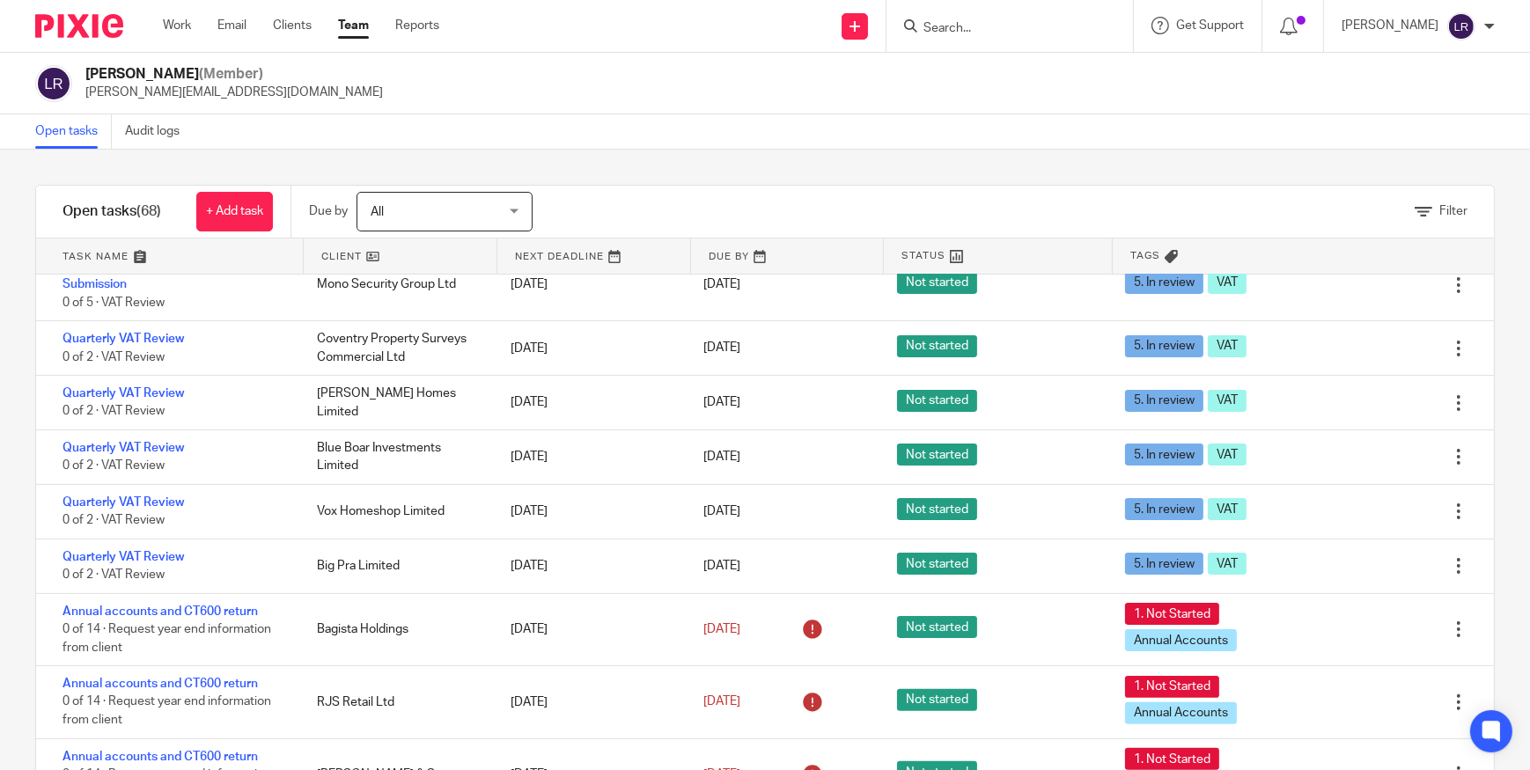
click at [958, 33] on input "Search" at bounding box center [1001, 29] width 158 height 16
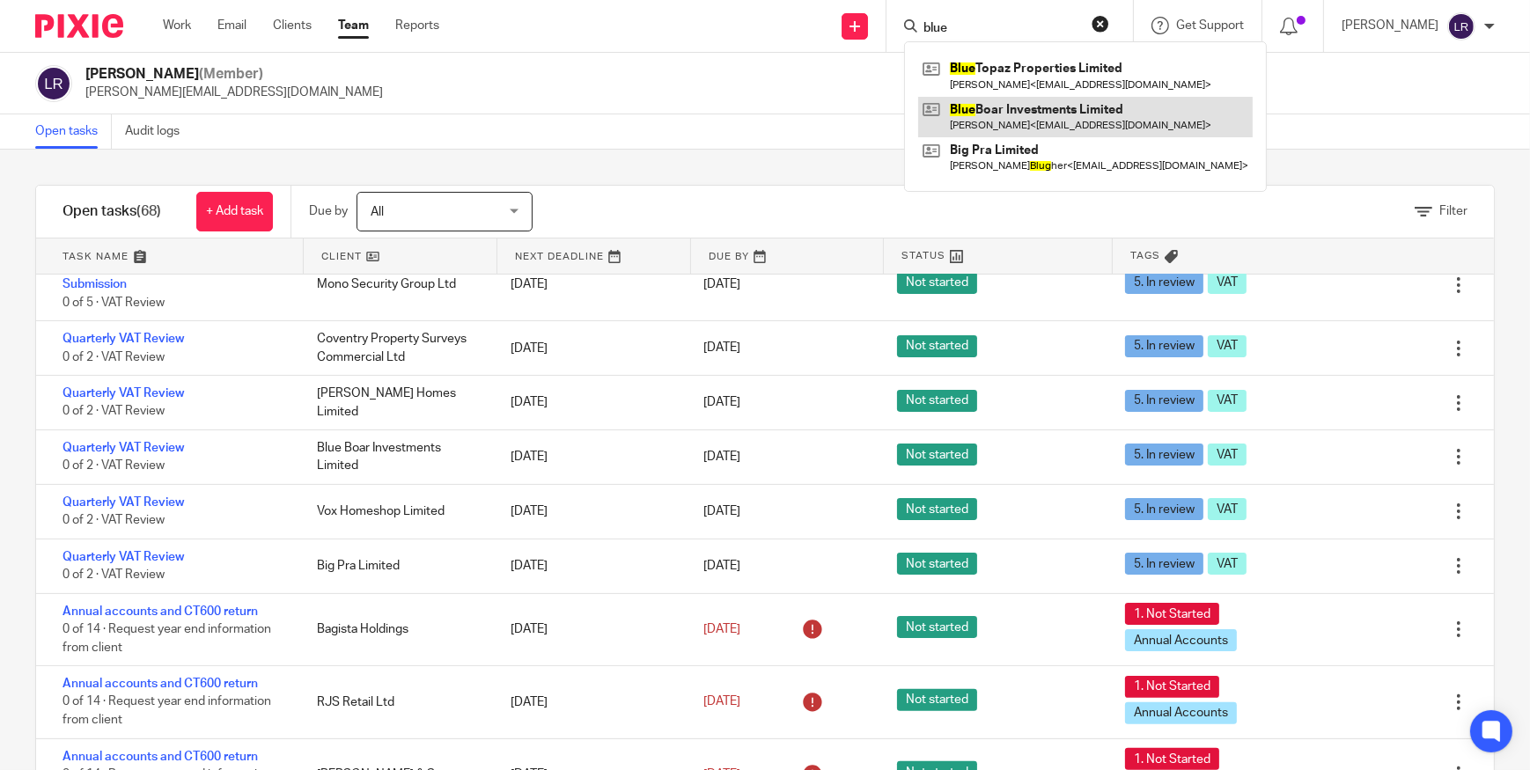
type input "blue"
click at [1016, 105] on link at bounding box center [1085, 117] width 335 height 40
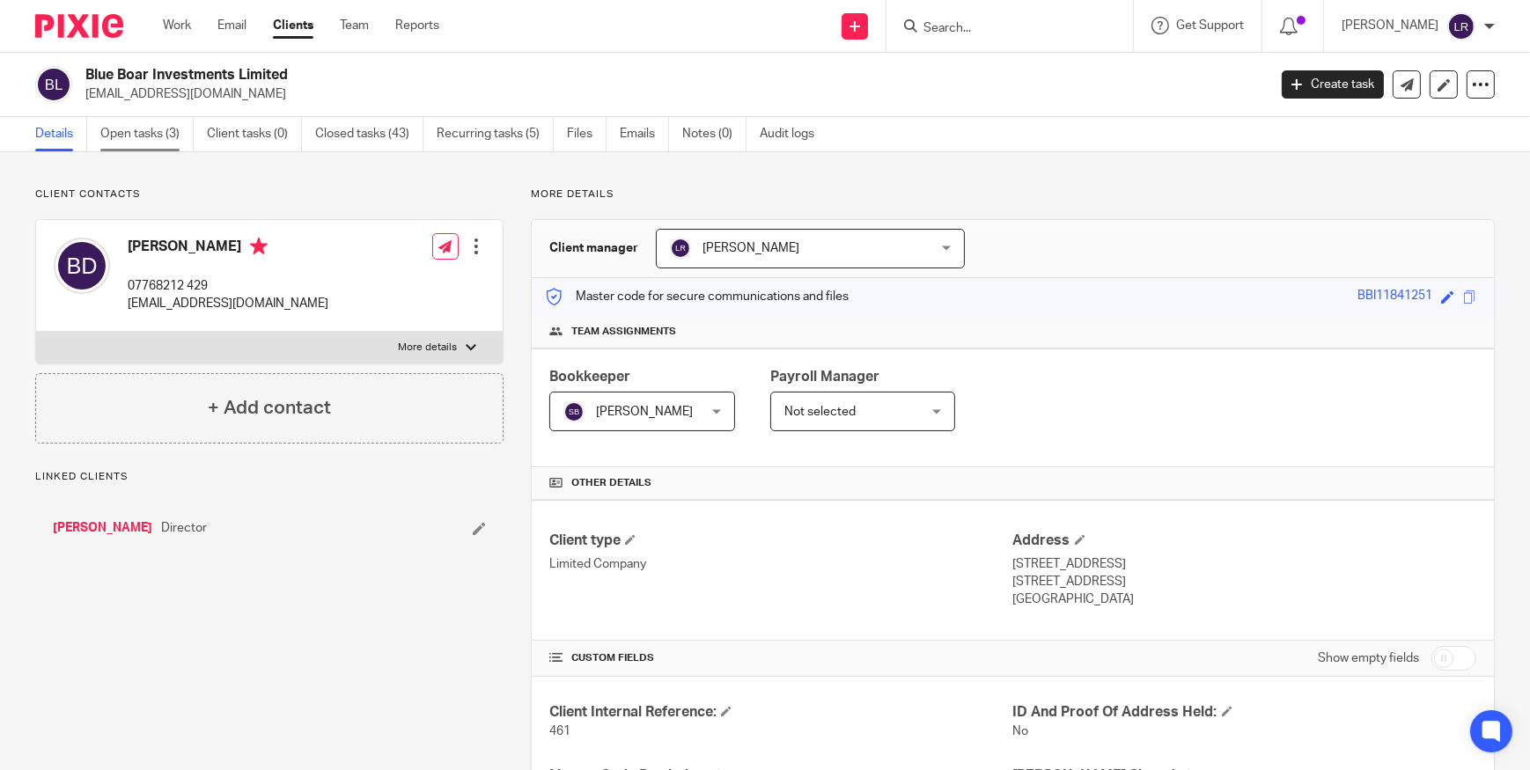
click at [144, 135] on link "Open tasks (3)" at bounding box center [146, 134] width 93 height 34
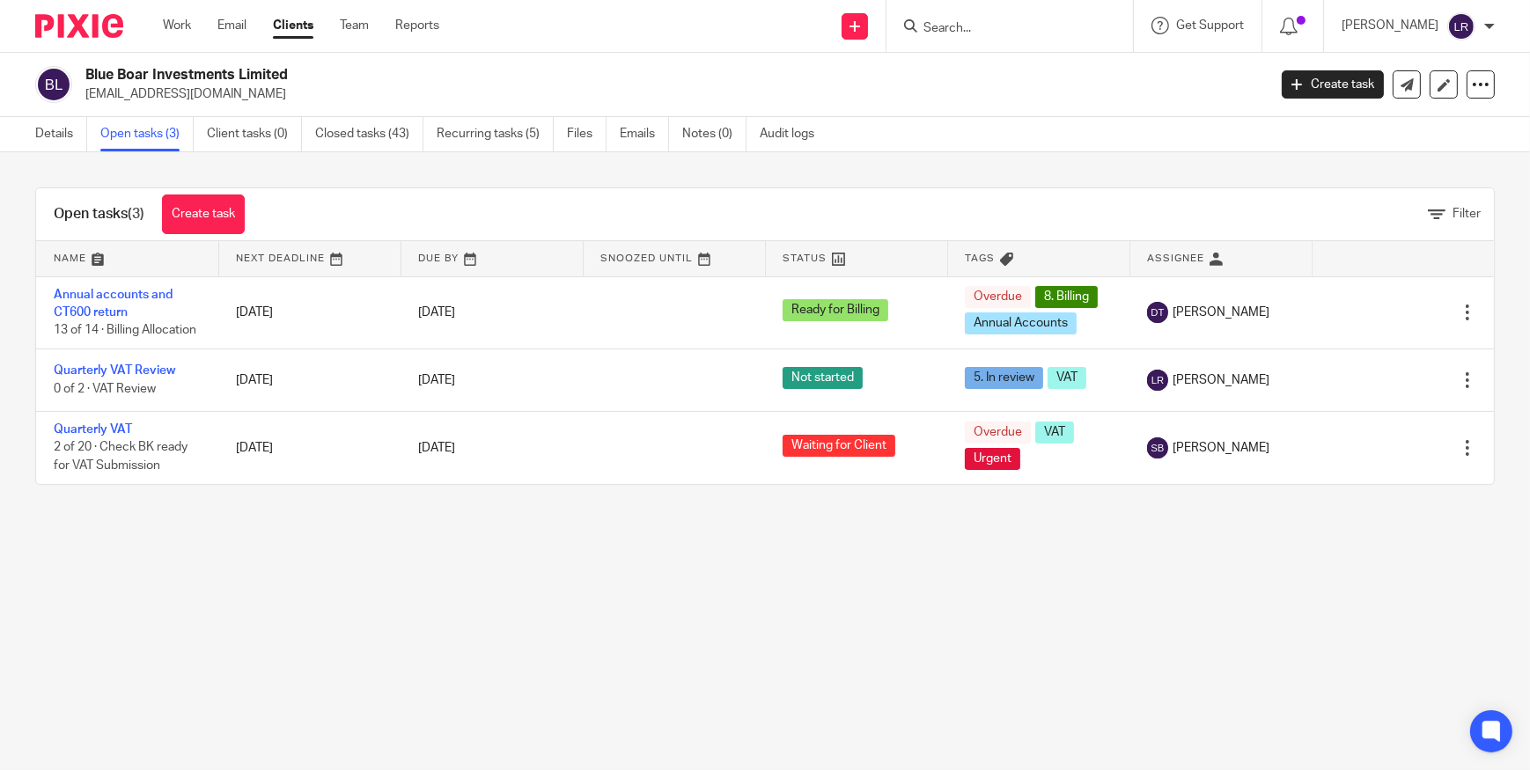
click at [98, 19] on img at bounding box center [79, 26] width 88 height 24
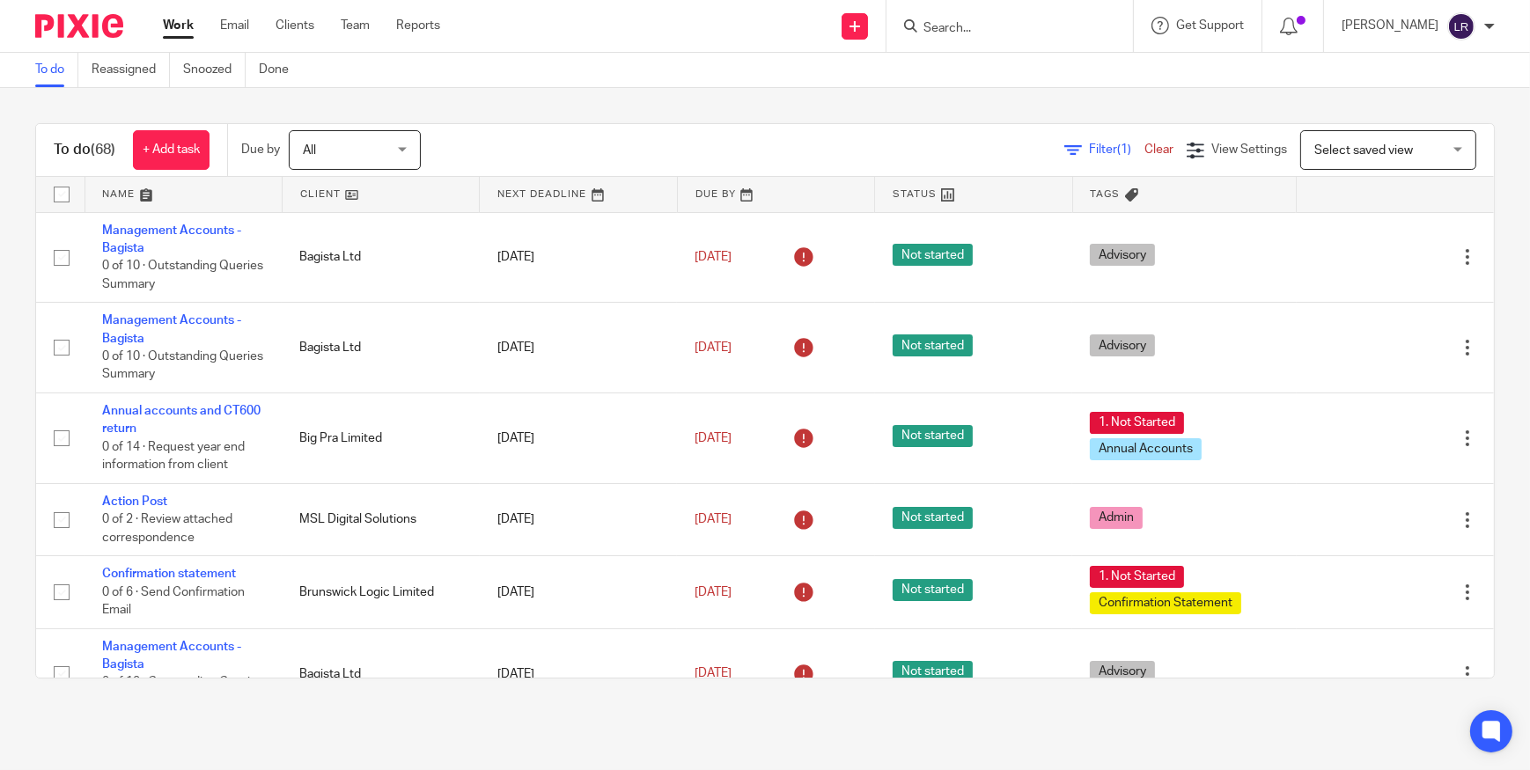
click at [92, 28] on img at bounding box center [79, 26] width 88 height 24
drag, startPoint x: 343, startPoint y: 26, endPoint x: 344, endPoint y: 34, distance: 8.8
click at [343, 26] on link "Team" at bounding box center [355, 26] width 29 height 18
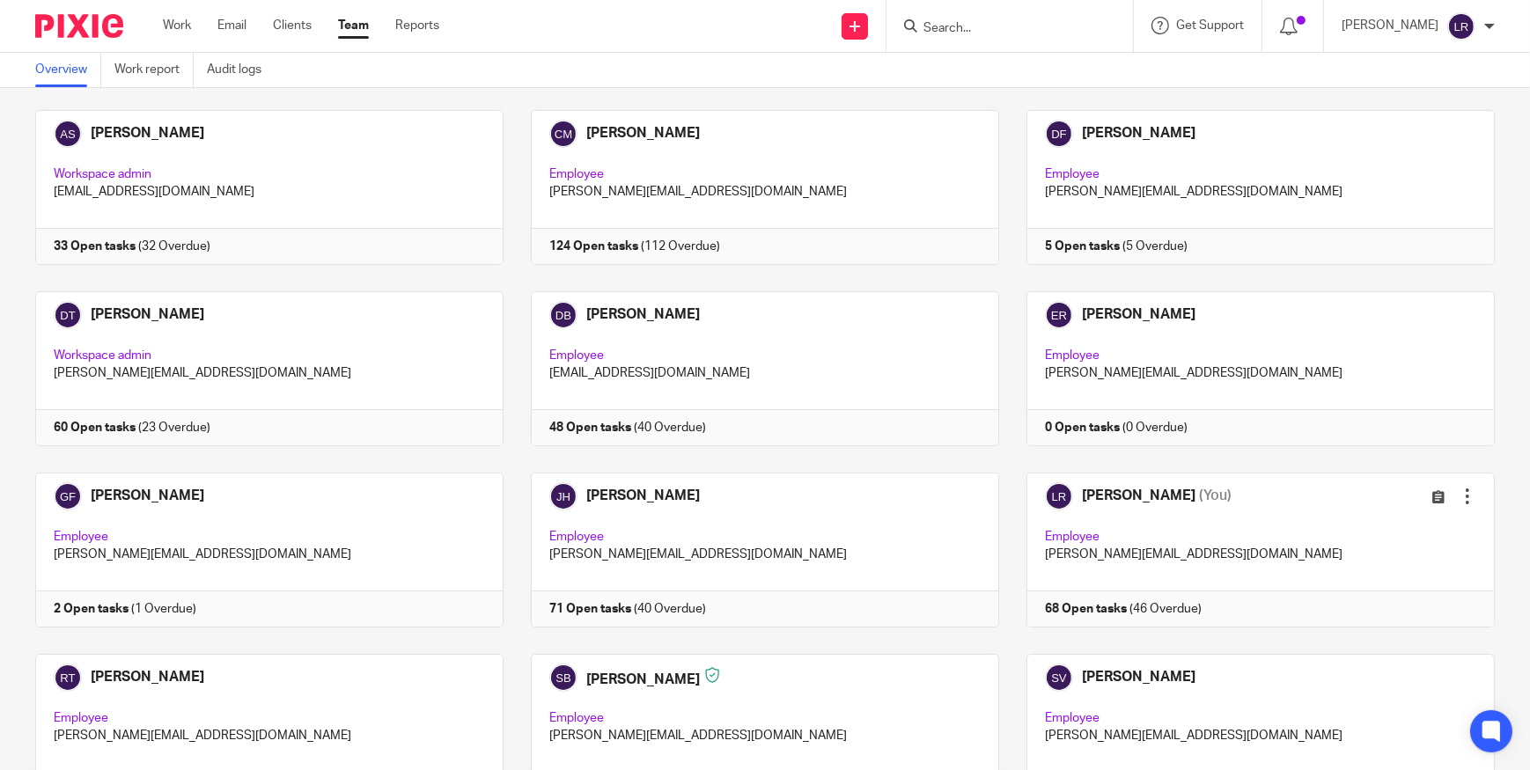
scroll to position [4, 0]
